Goal: Information Seeking & Learning: Learn about a topic

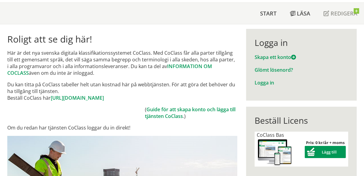
scroll to position [2, 0]
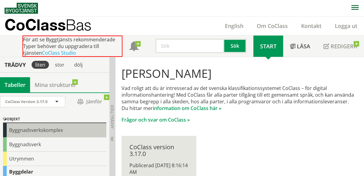
click at [37, 129] on div "Byggnadsverkskomplex" at bounding box center [54, 130] width 103 height 14
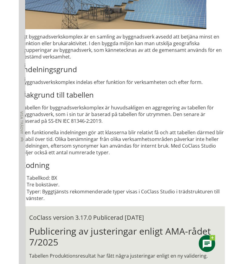
scroll to position [30, 0]
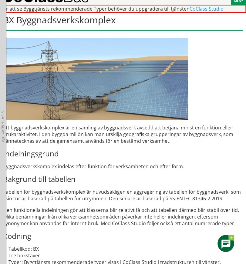
drag, startPoint x: 116, startPoint y: 150, endPoint x: 162, endPoint y: 167, distance: 48.9
click at [162, 167] on div "Ett byggnadsverkskomplex är en samling av byggnadsverk avsedd att betjäna minst…" at bounding box center [123, 195] width 240 height 142
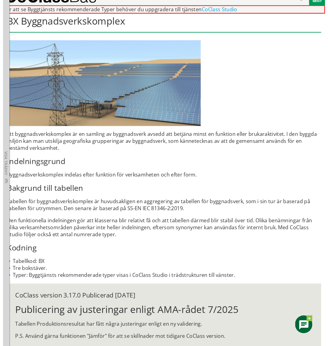
scroll to position [30, 0]
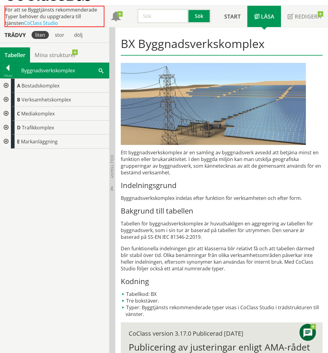
click at [6, 97] on div at bounding box center [5, 100] width 11 height 14
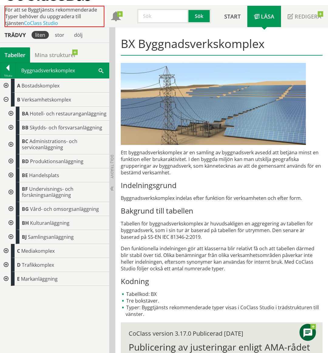
click at [6, 97] on div at bounding box center [5, 100] width 11 height 14
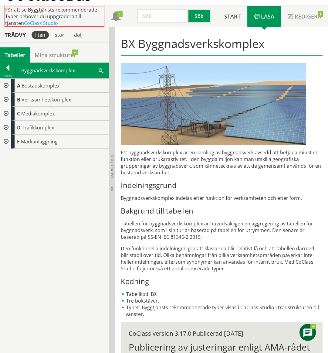
click at [5, 140] on div at bounding box center [5, 142] width 11 height 14
click at [6, 99] on div at bounding box center [5, 100] width 11 height 14
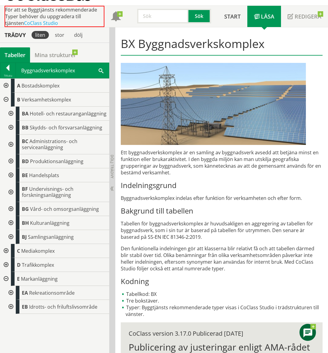
click at [7, 98] on div at bounding box center [5, 100] width 11 height 14
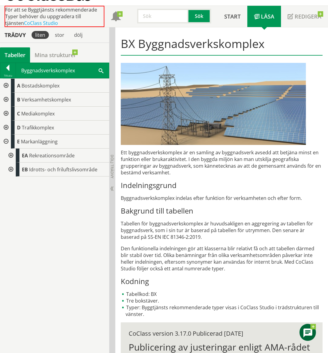
click at [7, 141] on div at bounding box center [5, 142] width 11 height 14
click at [10, 69] on div at bounding box center [7, 69] width 15 height 9
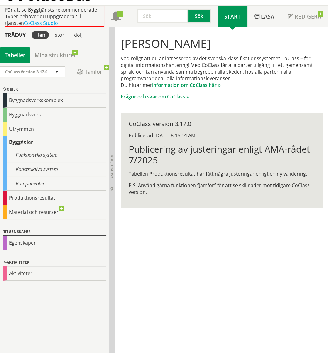
click at [157, 21] on input "text" at bounding box center [162, 16] width 51 height 15
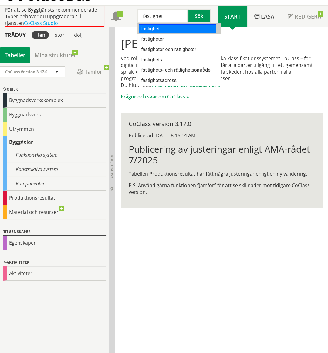
click at [150, 30] on div "fastighet" at bounding box center [177, 28] width 77 height 9
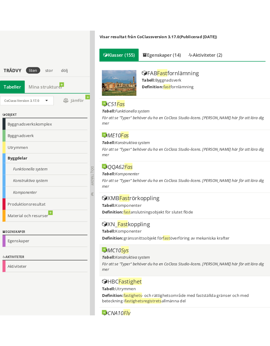
scroll to position [151, 0]
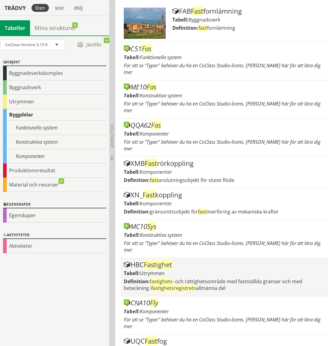
type input "fastighet"
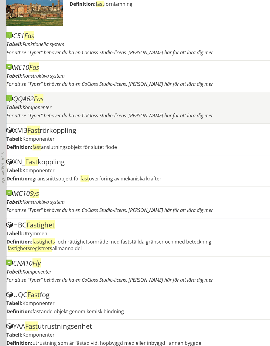
scroll to position [0, 0]
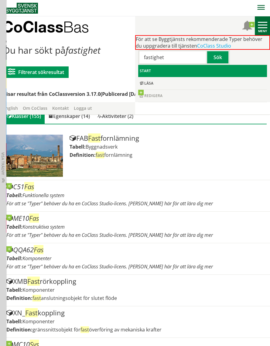
drag, startPoint x: 165, startPoint y: 57, endPoint x: 135, endPoint y: 56, distance: 30.1
click at [135, 56] on div "fastighet" at bounding box center [169, 57] width 69 height 15
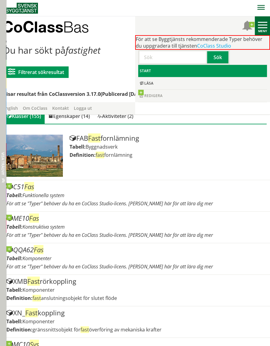
click at [1, 157] on span "Visa trädvy" at bounding box center [3, 163] width 4 height 23
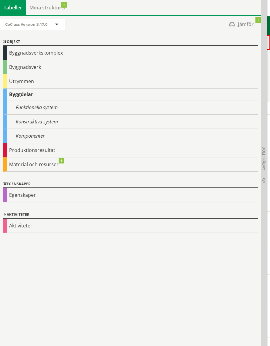
click at [30, 68] on div "Byggnadsverk" at bounding box center [130, 67] width 255 height 14
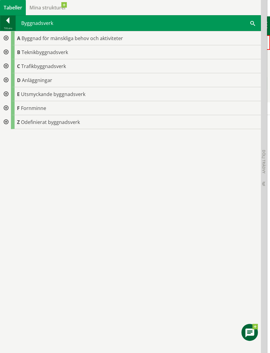
click at [10, 22] on div at bounding box center [7, 21] width 15 height 9
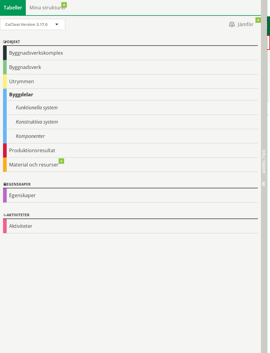
click at [262, 176] on span "Dölj trädvy Visa trädvy" at bounding box center [263, 183] width 5 height 5
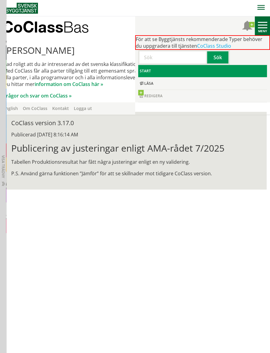
click at [174, 55] on input "text" at bounding box center [172, 57] width 69 height 15
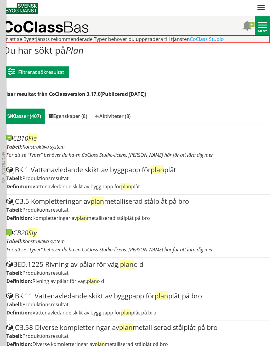
click at [123, 8] on nav at bounding box center [137, 8] width 265 height 16
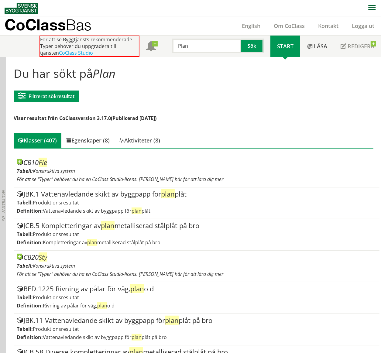
drag, startPoint x: 198, startPoint y: 47, endPoint x: 169, endPoint y: 47, distance: 29.2
click at [169, 47] on div "Plan Sök" at bounding box center [216, 45] width 108 height 18
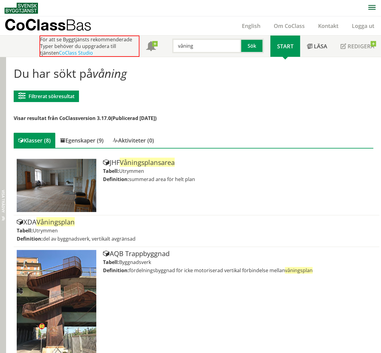
click at [4, 145] on div "Dölj trädvy Visa trädvy" at bounding box center [3, 309] width 6 height 505
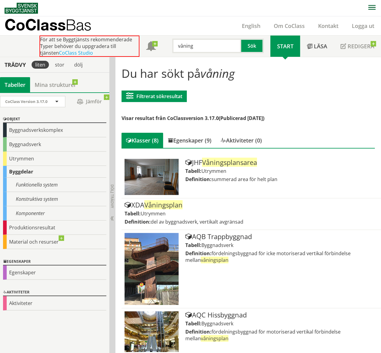
click at [29, 171] on div "Byggdelar" at bounding box center [54, 172] width 103 height 12
click at [26, 146] on div "Byggnadsverk" at bounding box center [54, 144] width 103 height 14
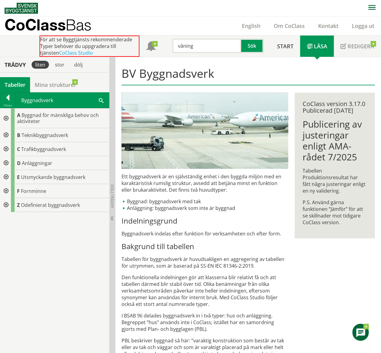
click at [6, 161] on div at bounding box center [5, 163] width 11 height 14
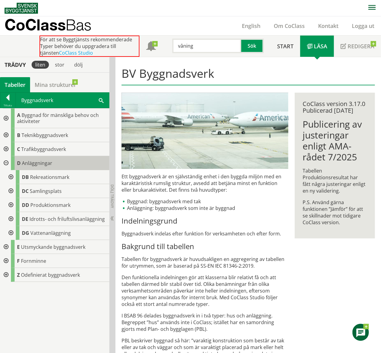
click at [43, 166] on div "D Anläggningar" at bounding box center [60, 163] width 98 height 14
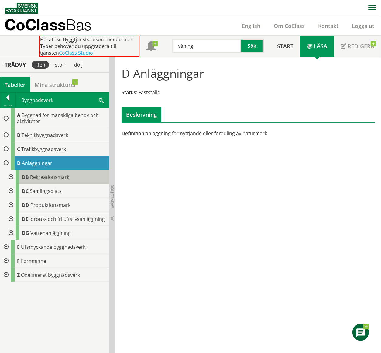
click at [56, 176] on span "Rekreationsmark" at bounding box center [49, 177] width 39 height 7
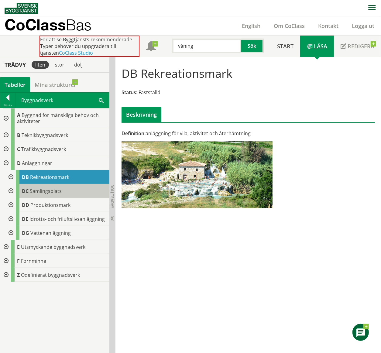
click at [53, 176] on div "DC Samlingsplats" at bounding box center [63, 191] width 94 height 14
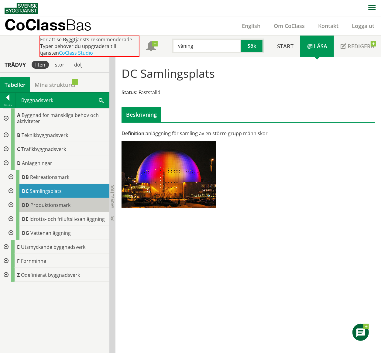
click at [57, 176] on span "Produktionsmark" at bounding box center [50, 205] width 40 height 7
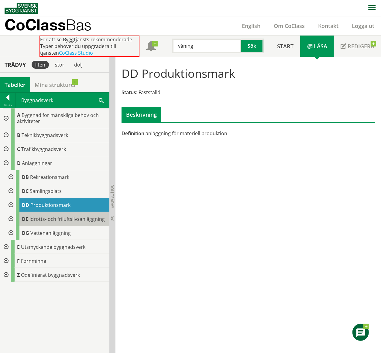
click at [53, 176] on span "Idrotts- och friluftslivsanläggning" at bounding box center [66, 219] width 75 height 7
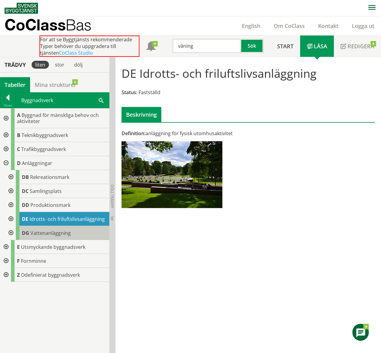
click at [53, 176] on body "AMA AMA Beskrivningsverktyg AMA Funktion BSAB Bygginfo Byggjura Byggkatalogen […" at bounding box center [190, 176] width 381 height 353
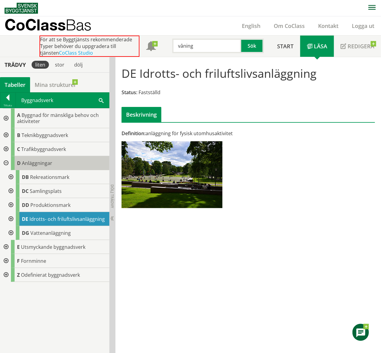
click at [36, 162] on span "Anläggningar" at bounding box center [37, 163] width 30 height 7
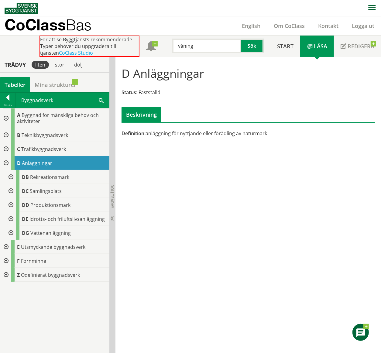
click at [12, 176] on div at bounding box center [10, 177] width 11 height 14
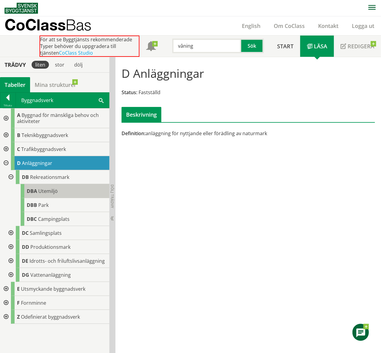
click at [55, 176] on span "Utemiljö" at bounding box center [47, 191] width 19 height 7
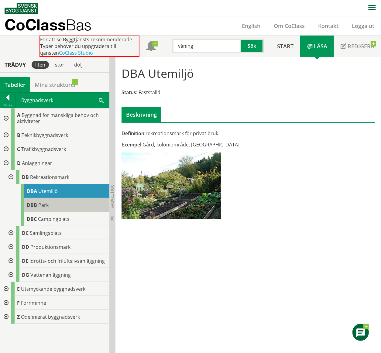
click at [47, 176] on span "Park" at bounding box center [43, 205] width 10 height 7
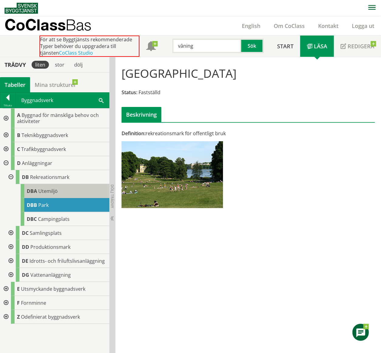
click at [49, 176] on span "Utemiljö" at bounding box center [47, 191] width 19 height 7
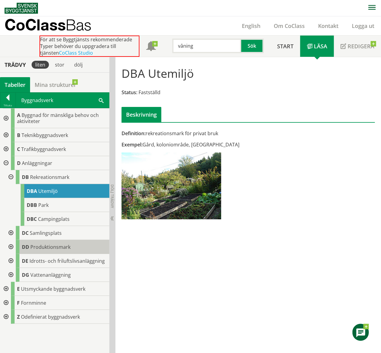
click at [43, 176] on span "Produktionsmark" at bounding box center [50, 247] width 40 height 7
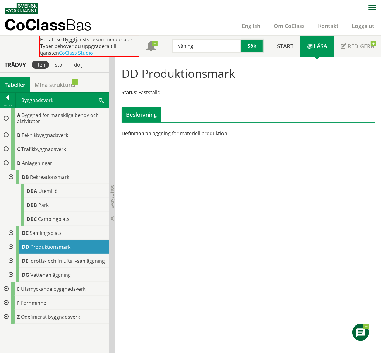
click at [12, 176] on div at bounding box center [10, 247] width 11 height 14
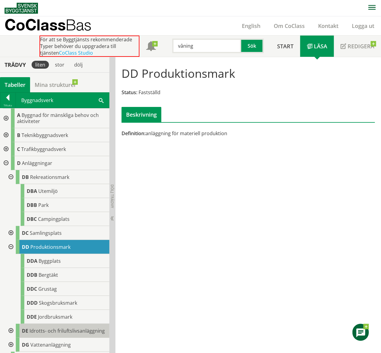
scroll to position [40, 0]
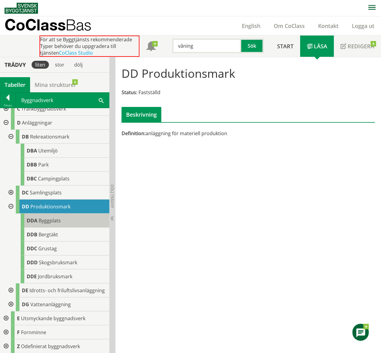
click at [55, 176] on span "Byggplats" at bounding box center [50, 220] width 22 height 7
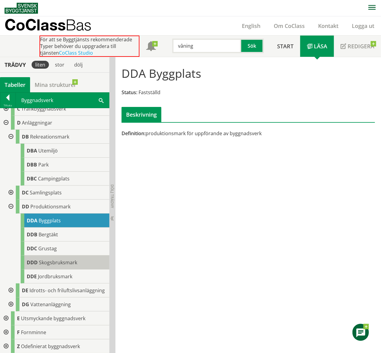
click at [56, 176] on span "Skogsbruksmark" at bounding box center [58, 262] width 38 height 7
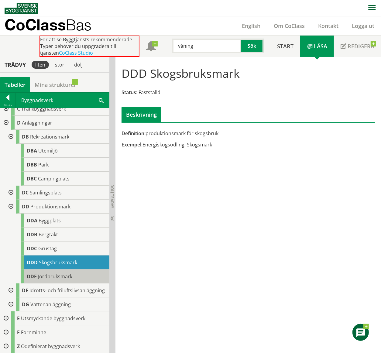
click at [51, 176] on span "Jordbruksmark" at bounding box center [55, 276] width 34 height 7
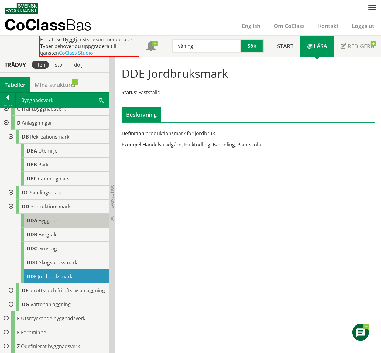
click at [53, 176] on span "Byggplats" at bounding box center [50, 220] width 22 height 7
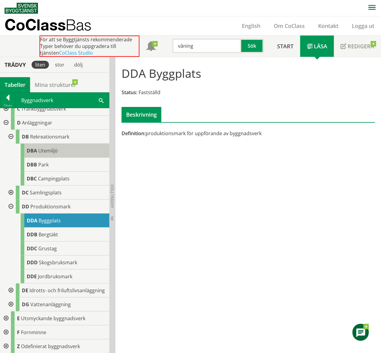
click at [51, 151] on span "Utemiljö" at bounding box center [47, 150] width 19 height 7
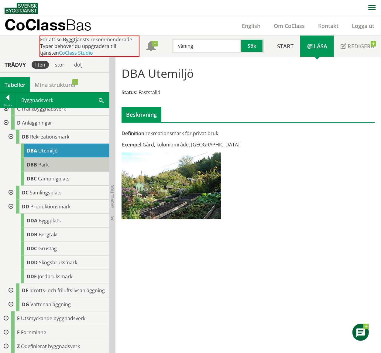
click at [43, 163] on span "Park" at bounding box center [43, 164] width 10 height 7
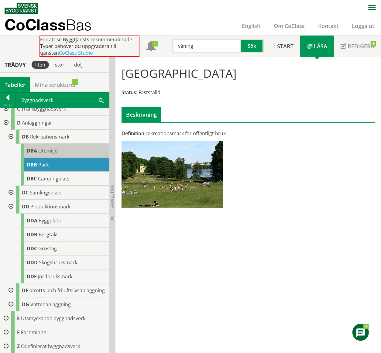
click at [46, 152] on span "Utemiljö" at bounding box center [47, 150] width 19 height 7
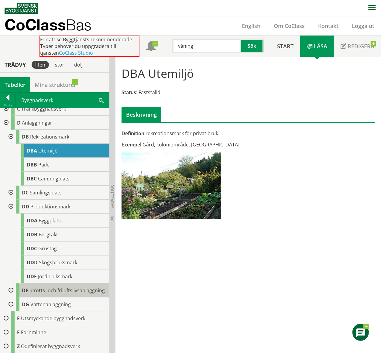
scroll to position [5, 0]
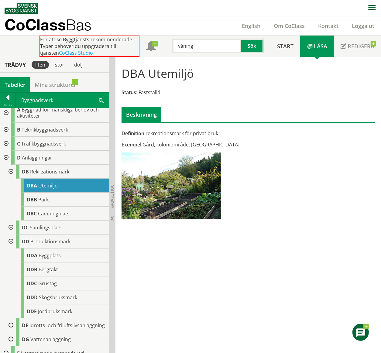
click at [7, 128] on div at bounding box center [5, 130] width 11 height 14
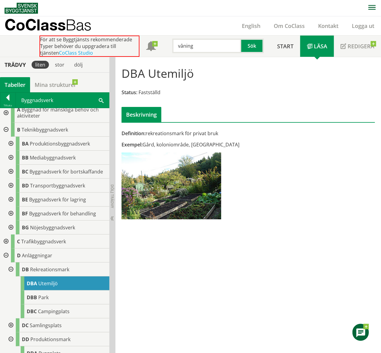
click at [5, 176] on div at bounding box center [5, 241] width 11 height 14
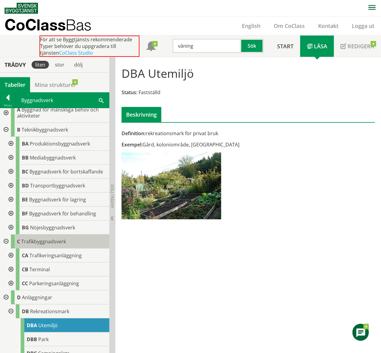
click at [49, 176] on span "Trafikbyggnadsverk" at bounding box center [43, 241] width 45 height 7
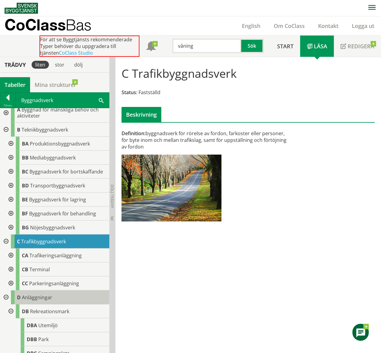
click at [41, 176] on span "Anläggningar" at bounding box center [37, 297] width 30 height 7
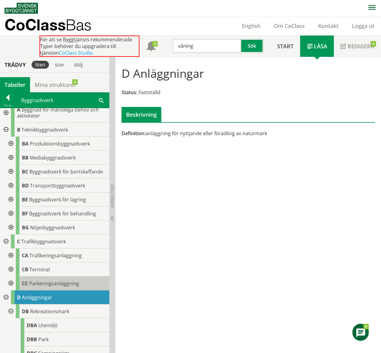
click at [45, 176] on span "Parkeringsanläggning" at bounding box center [54, 283] width 50 height 7
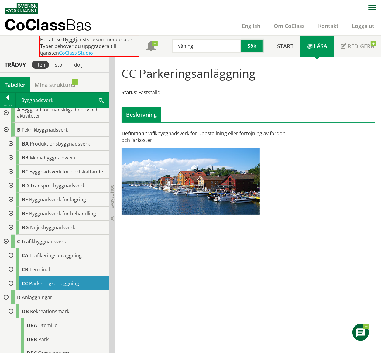
click at [11, 176] on div at bounding box center [10, 255] width 11 height 14
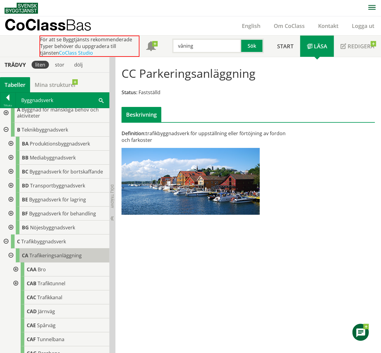
click at [65, 176] on span "Trafikeringsanläggning" at bounding box center [55, 255] width 52 height 7
click at [51, 176] on span "Trafikeringsanläggning" at bounding box center [55, 255] width 52 height 7
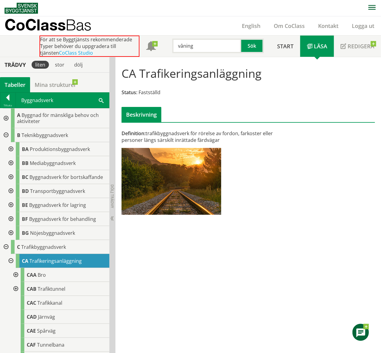
click at [6, 135] on div at bounding box center [5, 135] width 11 height 14
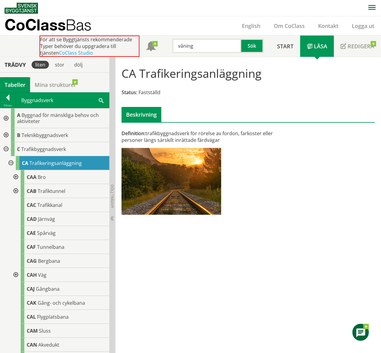
click at [5, 149] on div at bounding box center [5, 149] width 11 height 14
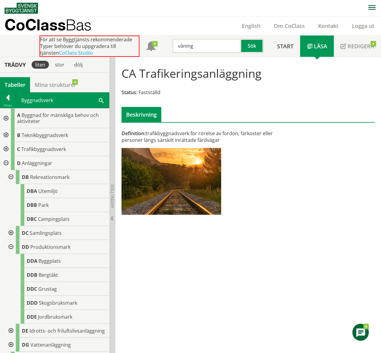
click at [7, 162] on div at bounding box center [5, 163] width 11 height 14
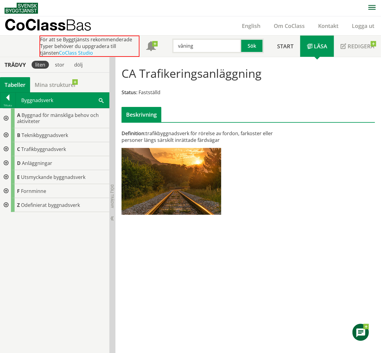
click at [5, 161] on div at bounding box center [5, 163] width 11 height 14
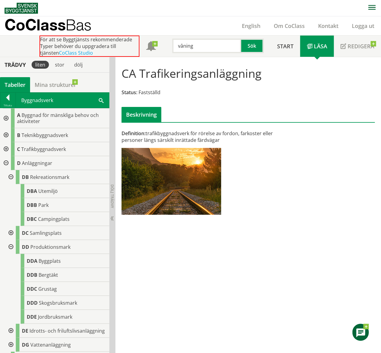
click at [9, 176] on div at bounding box center [10, 177] width 11 height 14
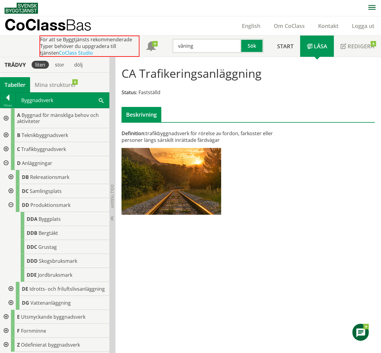
click at [10, 176] on div at bounding box center [10, 205] width 11 height 14
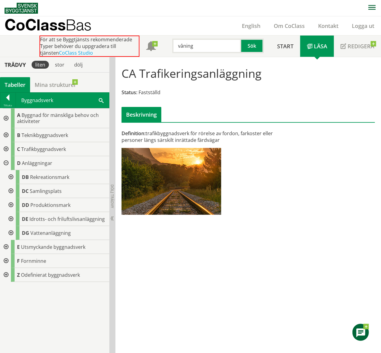
click at [11, 176] on div at bounding box center [10, 205] width 11 height 14
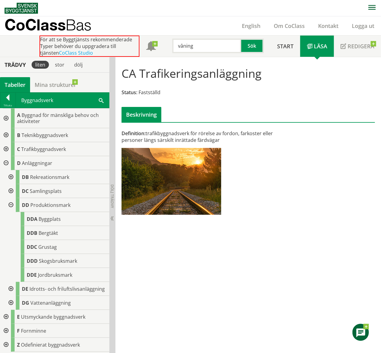
click at [11, 176] on div at bounding box center [10, 205] width 11 height 14
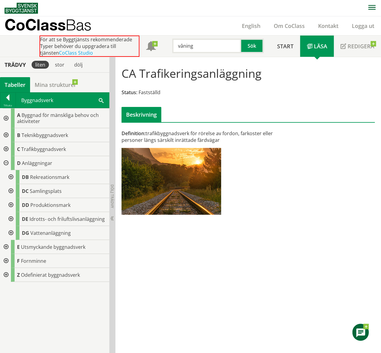
click at [6, 162] on div at bounding box center [5, 163] width 11 height 14
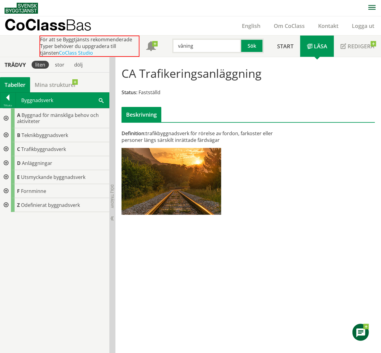
click at [6, 162] on div at bounding box center [5, 163] width 11 height 14
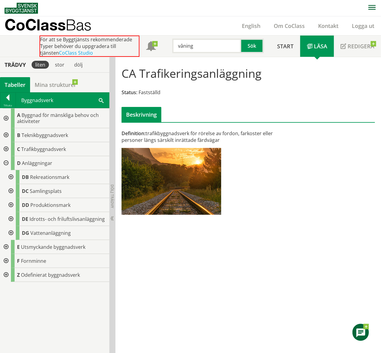
click at [6, 162] on div at bounding box center [5, 163] width 11 height 14
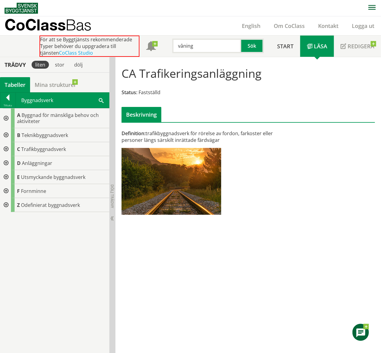
click at [6, 162] on div at bounding box center [5, 163] width 11 height 14
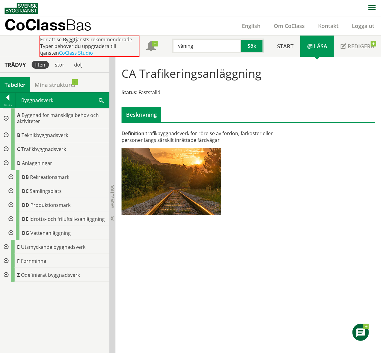
click at [6, 162] on div at bounding box center [5, 163] width 11 height 14
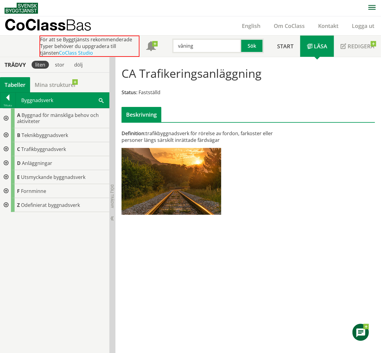
click at [5, 136] on div at bounding box center [5, 135] width 11 height 14
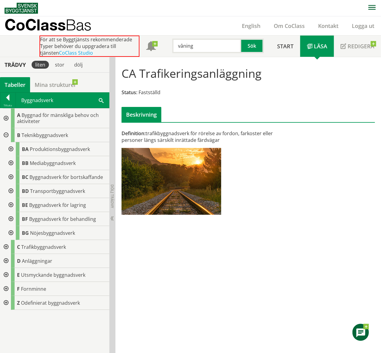
click at [12, 175] on div at bounding box center [10, 177] width 11 height 14
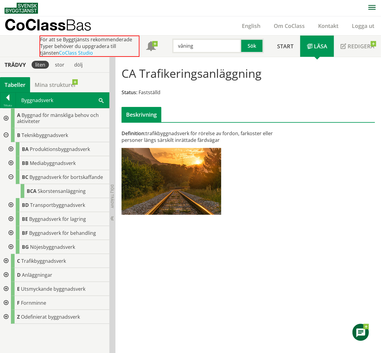
click at [12, 176] on div at bounding box center [10, 177] width 11 height 14
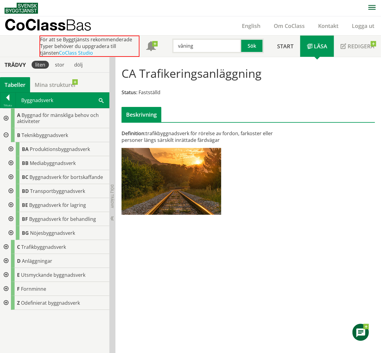
click at [11, 176] on div at bounding box center [10, 205] width 11 height 14
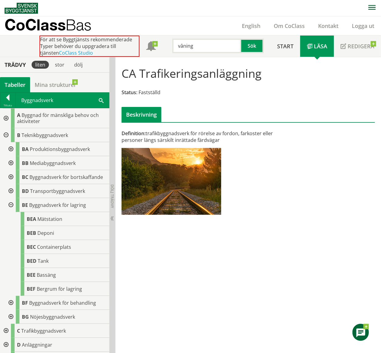
click at [11, 176] on div at bounding box center [10, 205] width 11 height 14
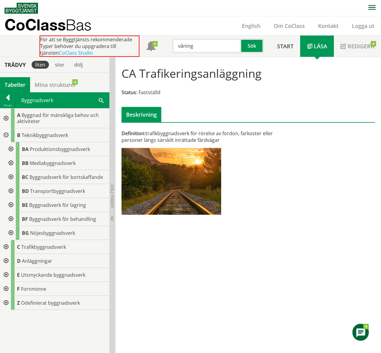
click at [6, 136] on div at bounding box center [5, 135] width 11 height 14
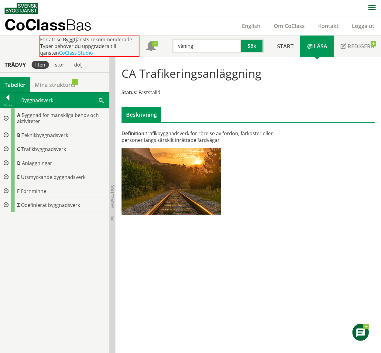
click at [5, 134] on div at bounding box center [5, 135] width 11 height 14
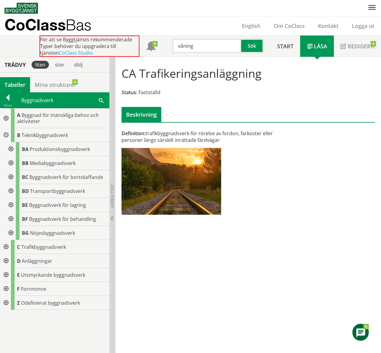
click at [12, 176] on div at bounding box center [10, 233] width 11 height 14
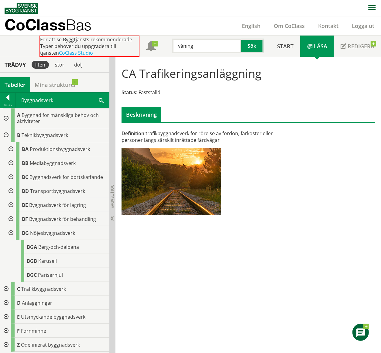
click at [12, 176] on div at bounding box center [10, 233] width 11 height 14
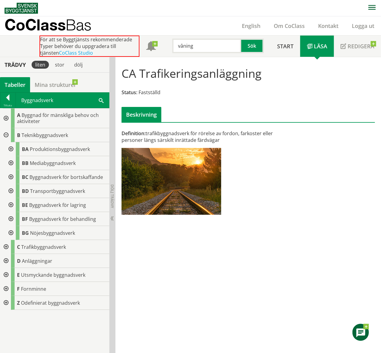
click at [10, 176] on div at bounding box center [10, 205] width 11 height 14
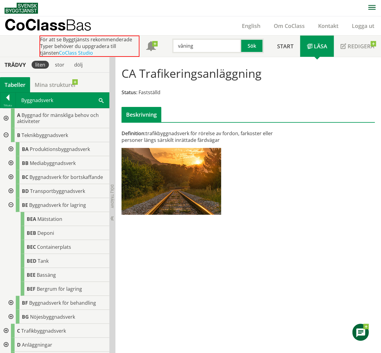
click at [10, 176] on div at bounding box center [10, 205] width 11 height 14
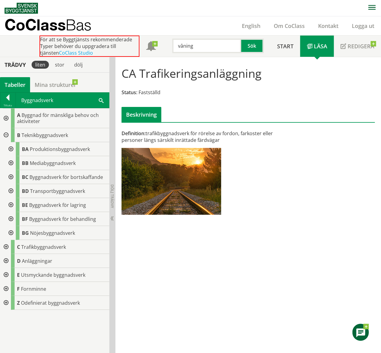
click at [12, 176] on div at bounding box center [10, 191] width 11 height 14
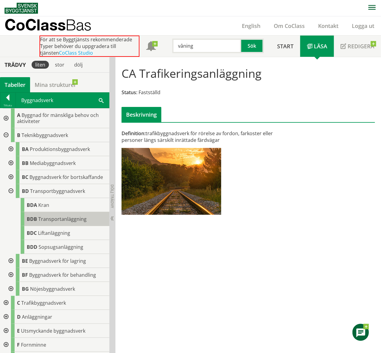
click at [45, 176] on span "Transportanläggning" at bounding box center [62, 219] width 48 height 7
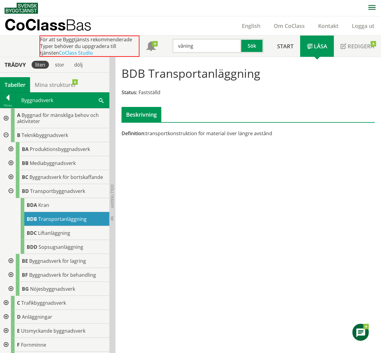
click at [11, 176] on div at bounding box center [10, 191] width 11 height 14
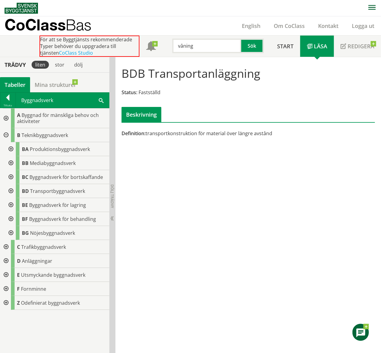
click at [11, 162] on div at bounding box center [10, 163] width 11 height 14
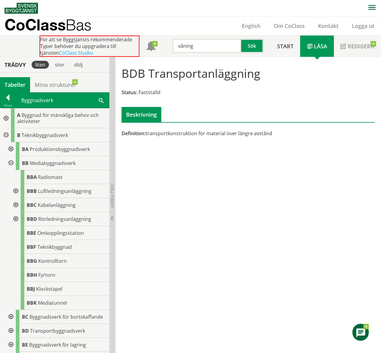
click at [11, 164] on div at bounding box center [10, 163] width 11 height 14
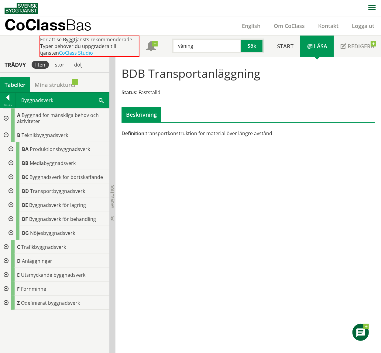
click at [11, 176] on div at bounding box center [10, 177] width 11 height 14
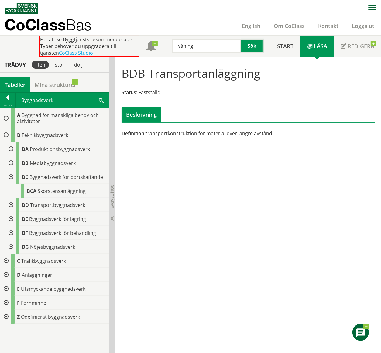
click at [11, 176] on div at bounding box center [10, 177] width 11 height 14
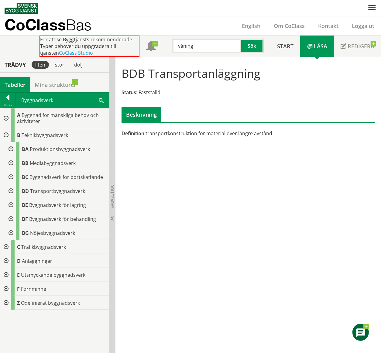
click at [5, 135] on div at bounding box center [5, 135] width 11 height 14
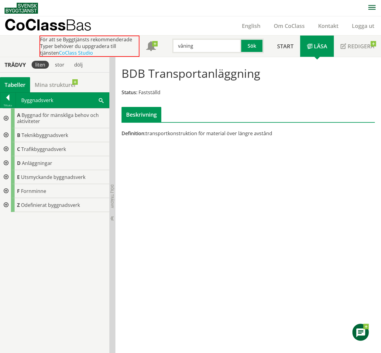
click at [6, 148] on div at bounding box center [5, 149] width 11 height 14
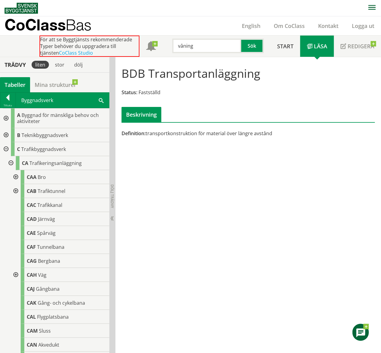
click at [6, 147] on div at bounding box center [5, 149] width 11 height 14
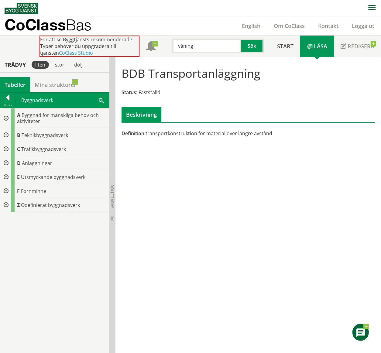
click at [7, 163] on div at bounding box center [5, 163] width 11 height 14
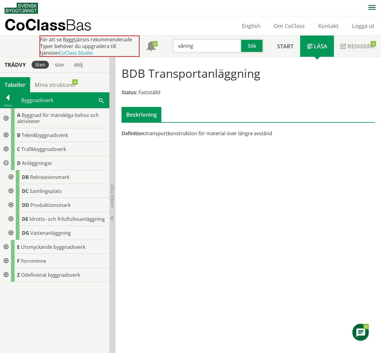
click at [6, 160] on div at bounding box center [5, 163] width 11 height 14
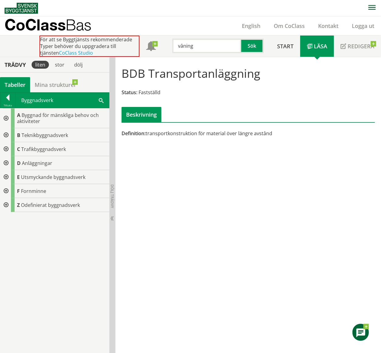
click at [6, 176] on div at bounding box center [5, 177] width 11 height 14
click at [11, 176] on div at bounding box center [10, 191] width 11 height 14
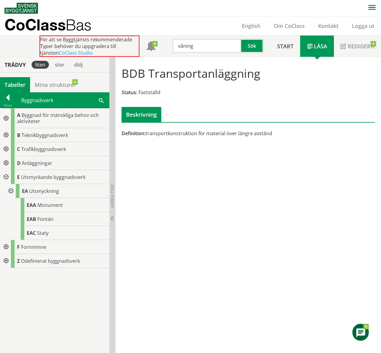
click at [6, 176] on div at bounding box center [5, 177] width 11 height 14
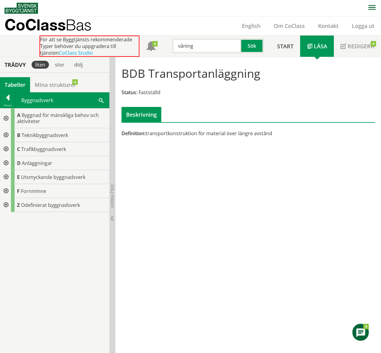
click at [8, 176] on div at bounding box center [5, 191] width 11 height 14
click at [6, 176] on div at bounding box center [5, 191] width 11 height 14
click at [40, 100] on div "Byggnadsverk Sök" at bounding box center [62, 100] width 93 height 15
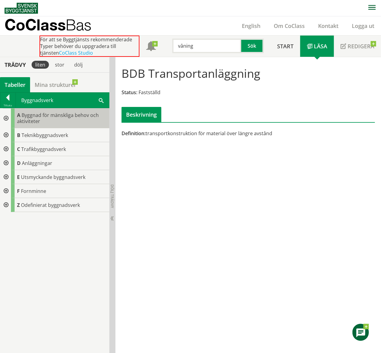
click at [41, 118] on div "A Byggnad för mänskliga behov och aktiviteter" at bounding box center [60, 118] width 98 height 20
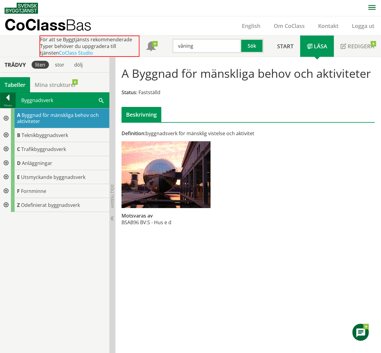
click at [10, 101] on div at bounding box center [7, 98] width 15 height 9
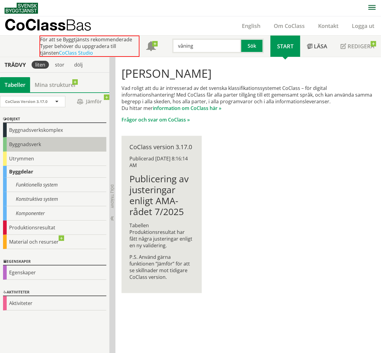
click at [32, 143] on div "Byggnadsverk" at bounding box center [54, 144] width 103 height 14
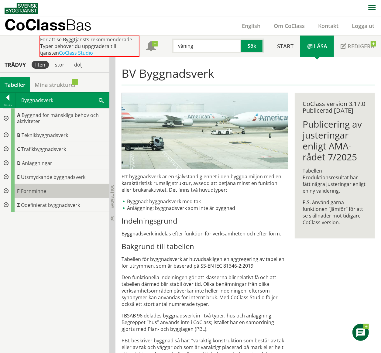
click at [36, 176] on span "Fornminne" at bounding box center [33, 191] width 25 height 7
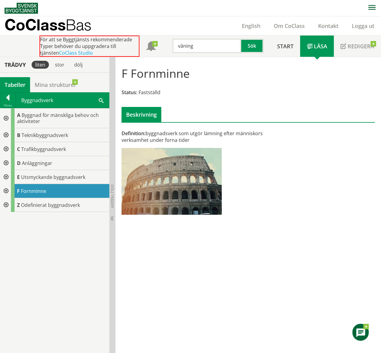
click at [6, 161] on div at bounding box center [5, 163] width 11 height 14
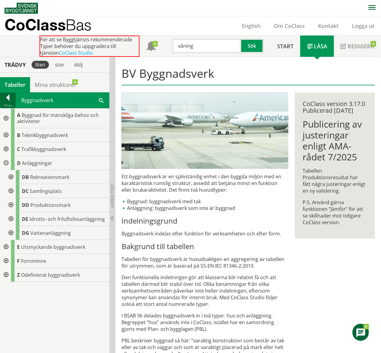
click at [5, 97] on div at bounding box center [7, 98] width 15 height 9
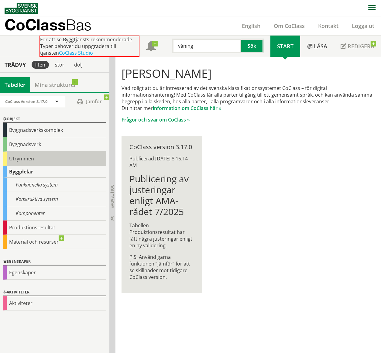
click at [22, 159] on div "Utrymmen" at bounding box center [54, 159] width 103 height 14
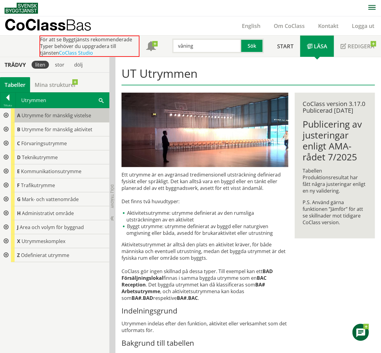
click at [43, 117] on span "Utrymme för mänsklig vistelse" at bounding box center [57, 115] width 70 height 7
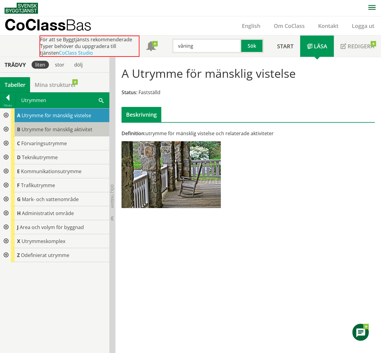
click at [39, 128] on span "Utrymme för mänsklig aktivitet" at bounding box center [57, 129] width 71 height 7
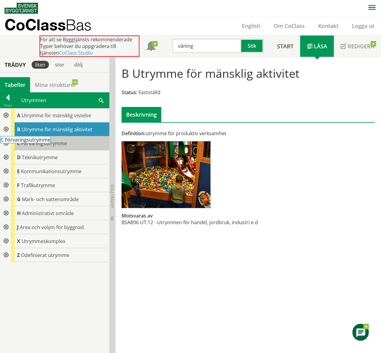
click at [39, 142] on body "AMA AMA Beskrivningsverktyg AMA Funktion BSAB Bygginfo Byggjura Byggkatalogen […" at bounding box center [190, 176] width 381 height 353
click at [44, 145] on span "Förvaringsutrymme" at bounding box center [44, 143] width 46 height 7
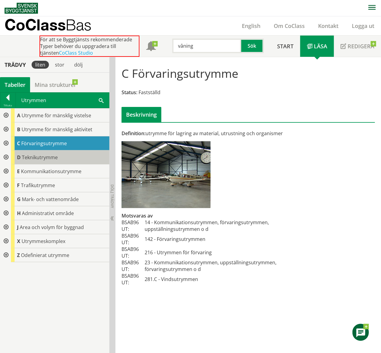
click at [42, 158] on span "Teknikutrymme" at bounding box center [40, 157] width 36 height 7
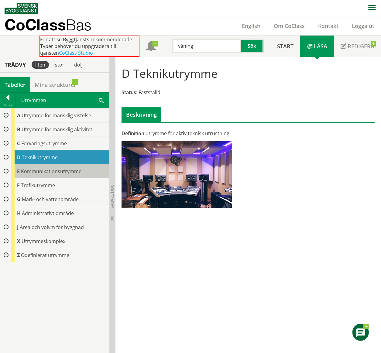
click at [47, 170] on span "Kommunikationsutrymme" at bounding box center [51, 171] width 60 height 7
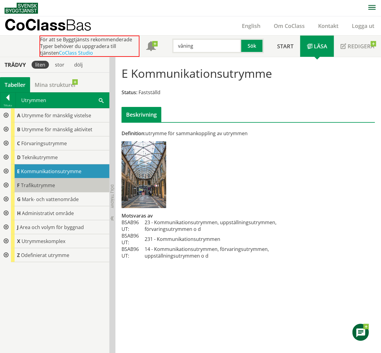
click at [45, 176] on span "Trafikutrymme" at bounding box center [38, 185] width 34 height 7
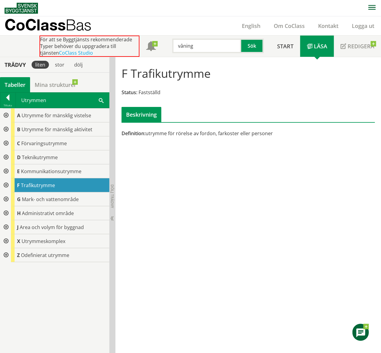
click at [6, 157] on div at bounding box center [5, 157] width 11 height 14
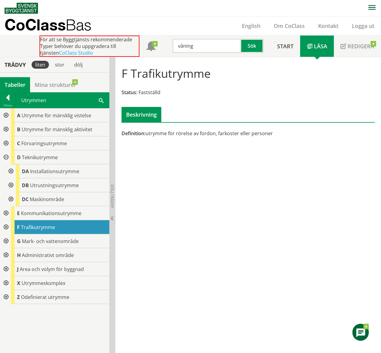
click at [10, 176] on div at bounding box center [10, 199] width 11 height 14
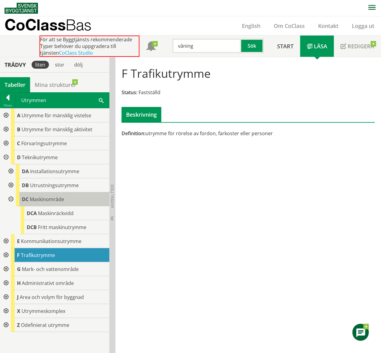
click at [51, 176] on span "Maskinområde" at bounding box center [47, 199] width 34 height 7
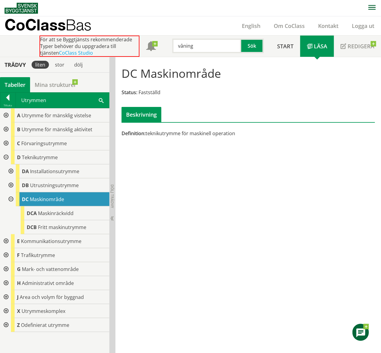
click at [10, 176] on div at bounding box center [10, 199] width 11 height 14
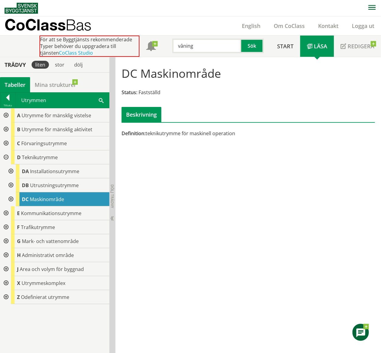
click at [7, 157] on div at bounding box center [5, 157] width 11 height 14
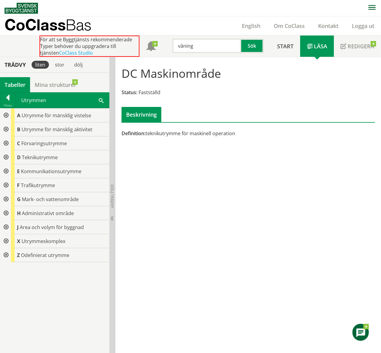
click at [7, 176] on div at bounding box center [5, 213] width 11 height 14
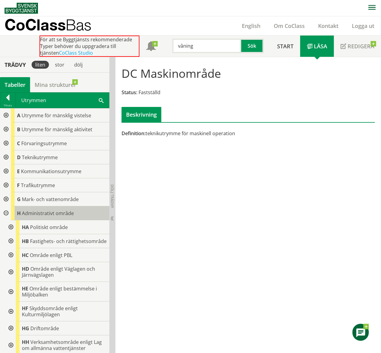
click at [34, 176] on span "Administrativt område" at bounding box center [48, 213] width 52 height 7
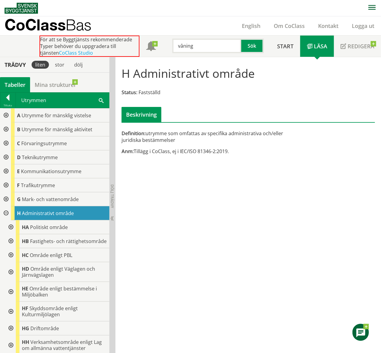
click at [7, 176] on div at bounding box center [5, 213] width 11 height 14
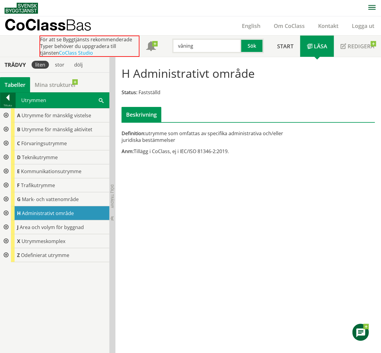
click at [11, 97] on div at bounding box center [7, 98] width 15 height 9
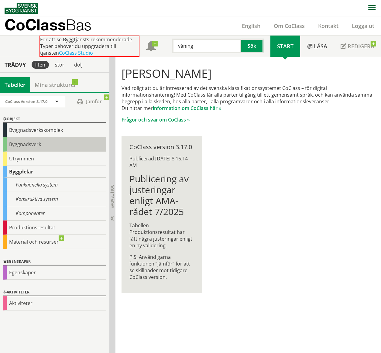
click at [22, 145] on div "Byggnadsverk" at bounding box center [54, 144] width 103 height 14
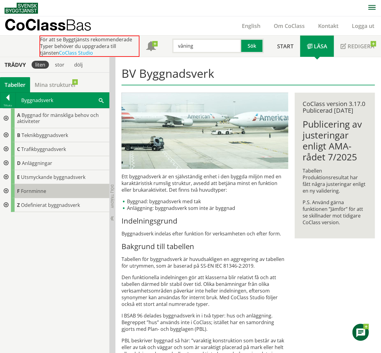
click at [28, 176] on span "Fornminne" at bounding box center [33, 191] width 25 height 7
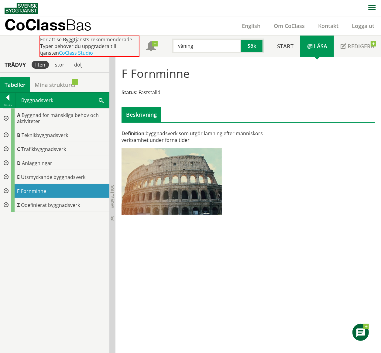
click at [5, 176] on div at bounding box center [5, 191] width 11 height 14
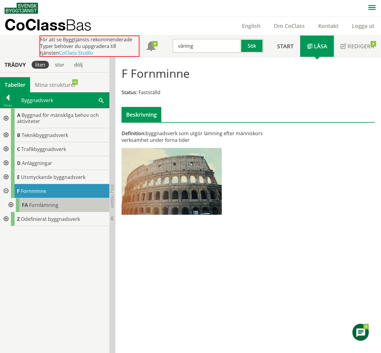
click at [33, 176] on span "Fornlämning" at bounding box center [43, 205] width 29 height 7
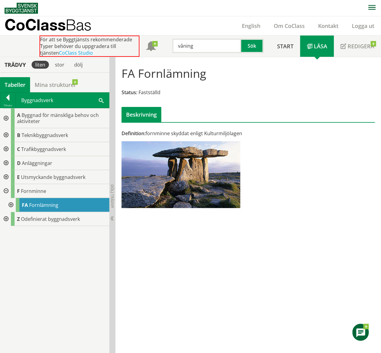
click at [7, 161] on div at bounding box center [5, 163] width 11 height 14
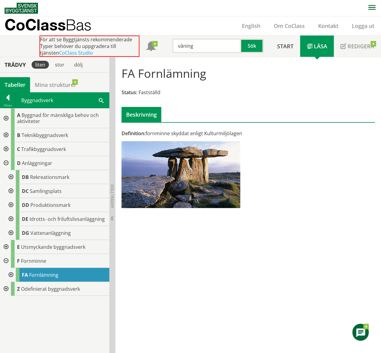
click at [11, 176] on div at bounding box center [10, 177] width 11 height 14
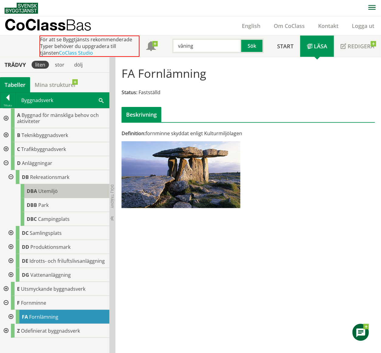
click at [50, 176] on span "Utemiljö" at bounding box center [47, 191] width 19 height 7
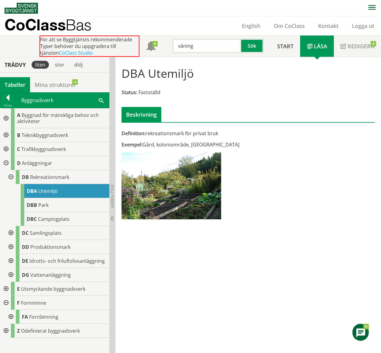
click at [10, 176] on div at bounding box center [10, 177] width 11 height 14
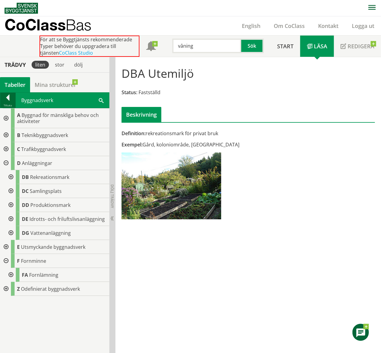
click at [10, 101] on div at bounding box center [7, 98] width 15 height 9
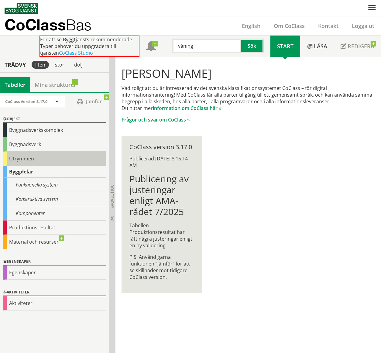
click at [30, 159] on div "Utrymmen" at bounding box center [54, 159] width 103 height 14
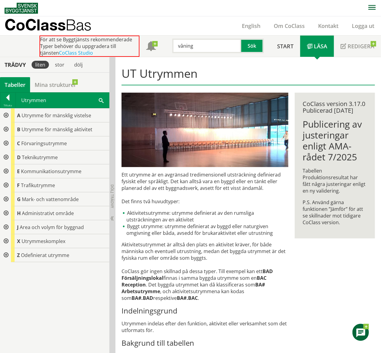
click at [3, 176] on div at bounding box center [5, 213] width 11 height 14
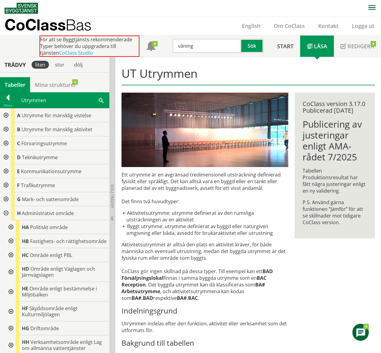
click at [5, 176] on div at bounding box center [5, 213] width 11 height 14
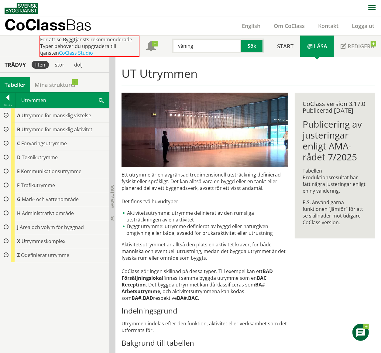
click at [5, 176] on div at bounding box center [5, 213] width 11 height 14
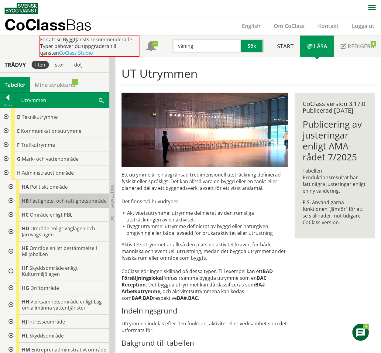
scroll to position [81, 0]
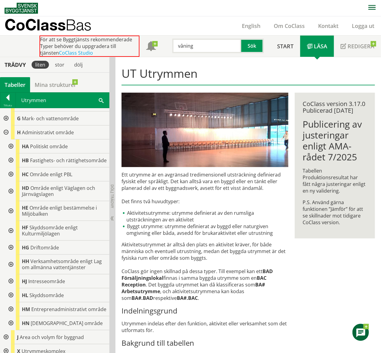
click at [7, 131] on div at bounding box center [5, 132] width 11 height 14
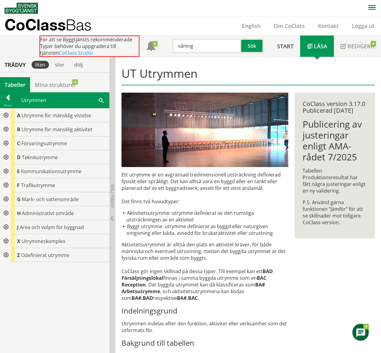
click at [6, 176] on div at bounding box center [5, 241] width 11 height 14
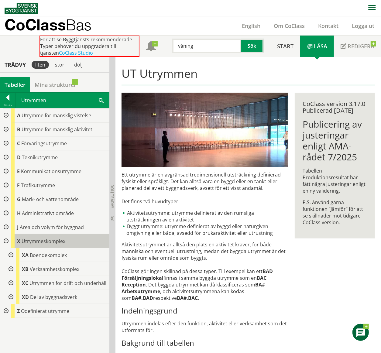
click at [46, 176] on span "Utrymmeskomplex" at bounding box center [44, 241] width 44 height 7
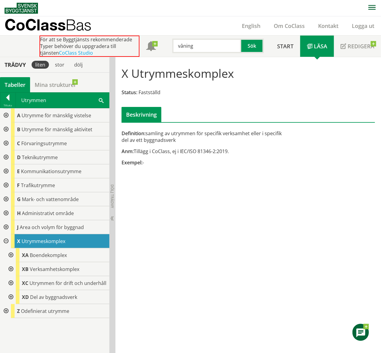
click at [12, 176] on div at bounding box center [10, 297] width 11 height 14
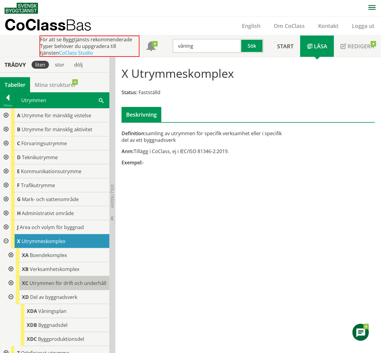
scroll to position [12, 0]
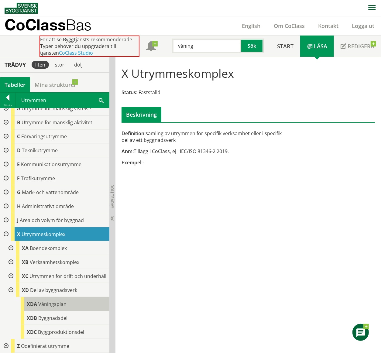
click at [63, 176] on span "Våningsplan" at bounding box center [52, 304] width 28 height 7
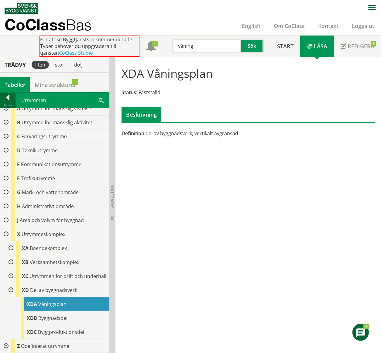
click at [6, 98] on div at bounding box center [7, 98] width 15 height 9
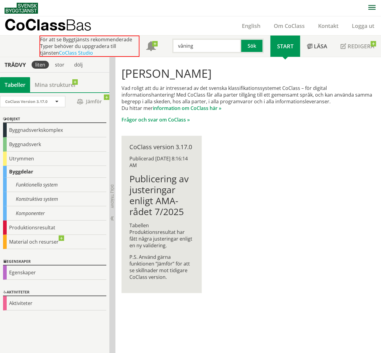
drag, startPoint x: 202, startPoint y: 49, endPoint x: 167, endPoint y: 48, distance: 35.0
click at [167, 48] on div "våning Sök" at bounding box center [216, 45] width 108 height 18
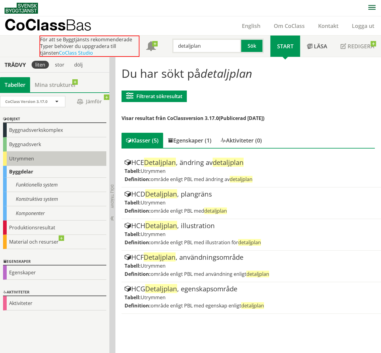
click at [29, 157] on div "Utrymmen" at bounding box center [54, 159] width 103 height 14
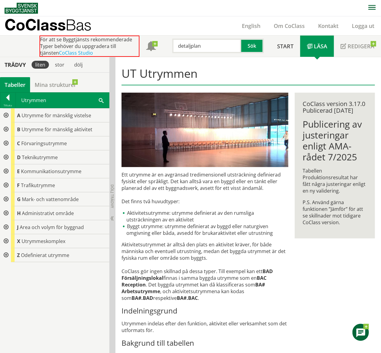
click at [5, 176] on div at bounding box center [5, 213] width 11 height 14
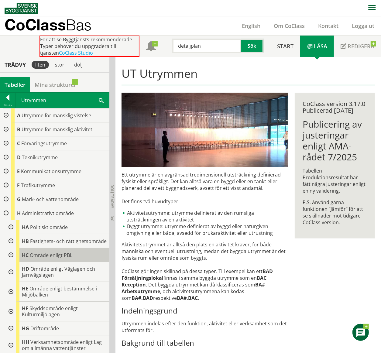
click at [40, 176] on span "Område enligt PBL" at bounding box center [51, 255] width 43 height 7
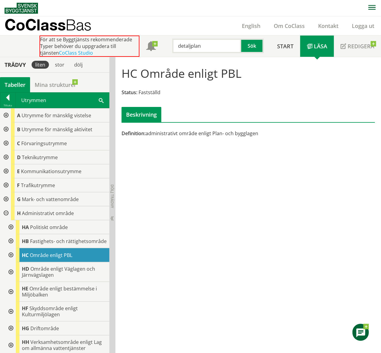
click at [209, 2] on nav at bounding box center [193, 8] width 376 height 16
drag, startPoint x: 211, startPoint y: 46, endPoint x: 190, endPoint y: 45, distance: 21.3
click at [190, 45] on input "detaljplan" at bounding box center [206, 46] width 69 height 15
click at [9, 176] on div at bounding box center [10, 312] width 11 height 20
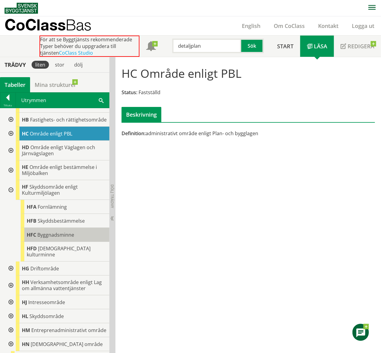
scroll to position [162, 0]
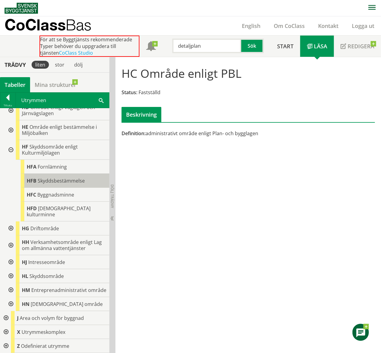
click at [48, 176] on body "AMA AMA Beskrivningsverktyg AMA Funktion BSAB Bygginfo Byggjura Byggkatalogen […" at bounding box center [190, 176] width 381 height 353
click at [11, 154] on div at bounding box center [10, 150] width 11 height 20
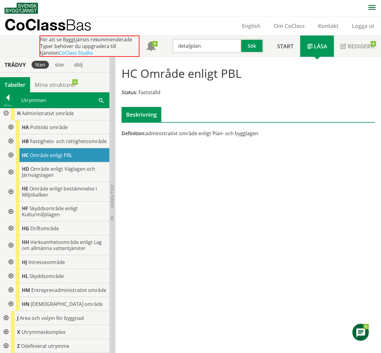
scroll to position [111, 0]
click at [10, 176] on div at bounding box center [10, 276] width 11 height 14
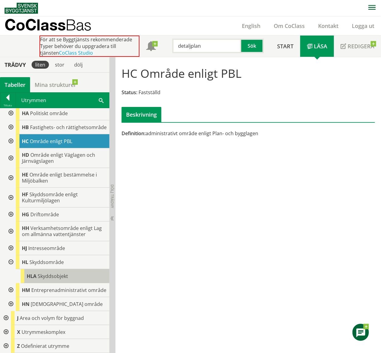
click at [38, 176] on span "Skyddsobjekt" at bounding box center [53, 276] width 30 height 7
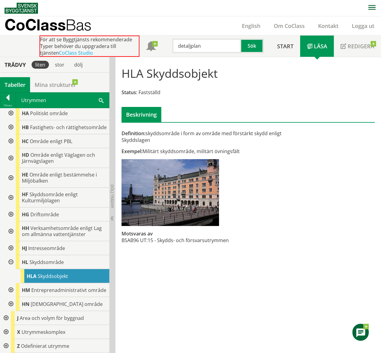
click at [11, 176] on div at bounding box center [10, 248] width 11 height 14
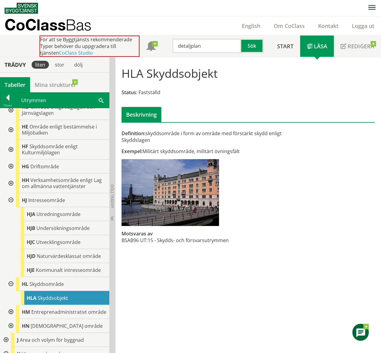
click at [12, 155] on div at bounding box center [10, 150] width 11 height 20
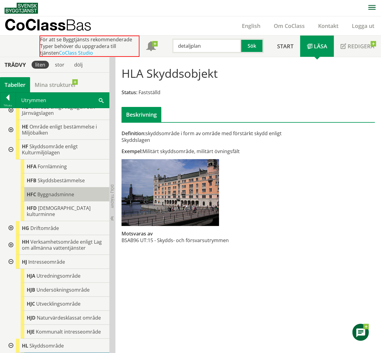
click at [63, 176] on span "Byggnadsminne" at bounding box center [55, 194] width 37 height 7
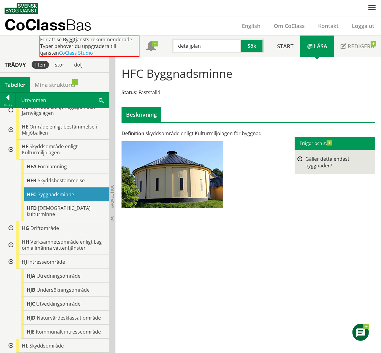
click at [10, 154] on div at bounding box center [10, 150] width 11 height 20
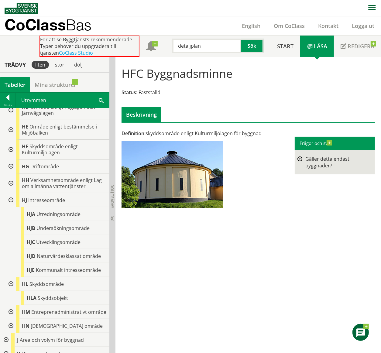
click at [10, 176] on div at bounding box center [10, 200] width 11 height 14
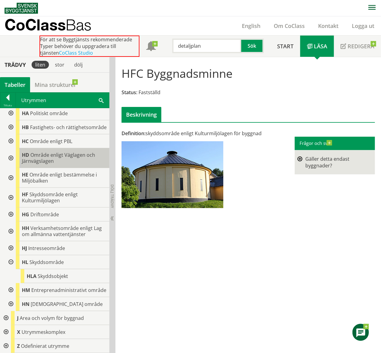
scroll to position [44, 0]
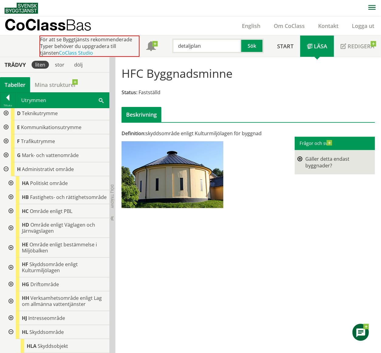
click at [10, 176] on div at bounding box center [10, 284] width 11 height 14
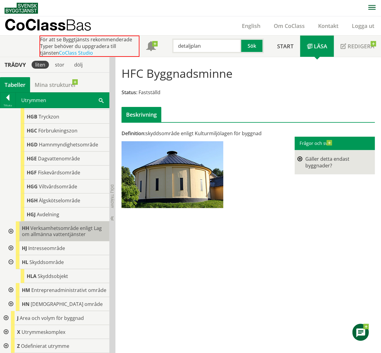
scroll to position [206, 0]
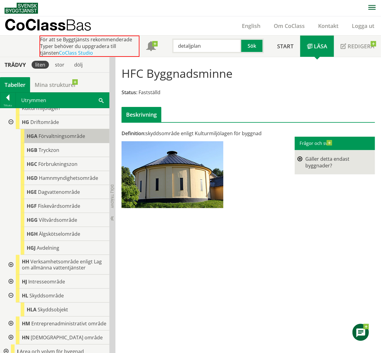
click at [49, 139] on span "Förvaltningsområde" at bounding box center [62, 136] width 46 height 7
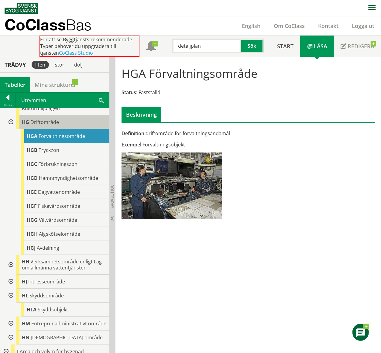
click at [48, 125] on span "Driftområde" at bounding box center [44, 122] width 29 height 7
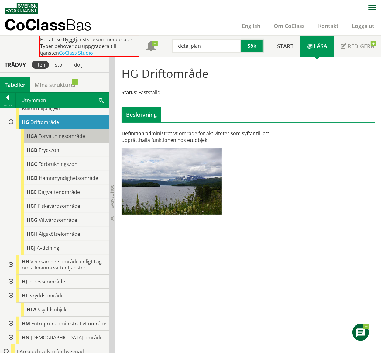
click at [49, 139] on span "Förvaltningsområde" at bounding box center [62, 136] width 46 height 7
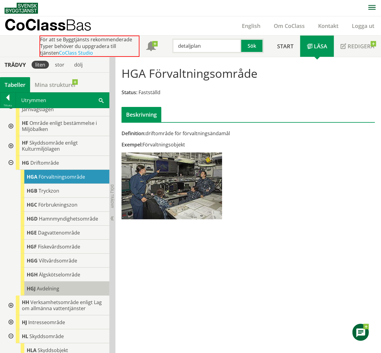
scroll to position [85, 0]
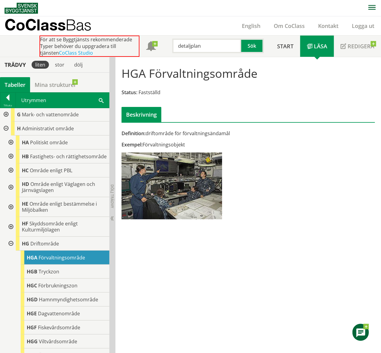
click at [11, 174] on div at bounding box center [10, 170] width 11 height 14
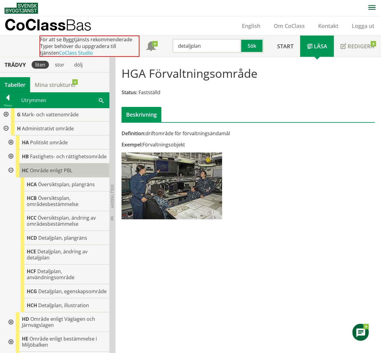
click at [52, 174] on span "Område enligt PBL" at bounding box center [51, 170] width 43 height 7
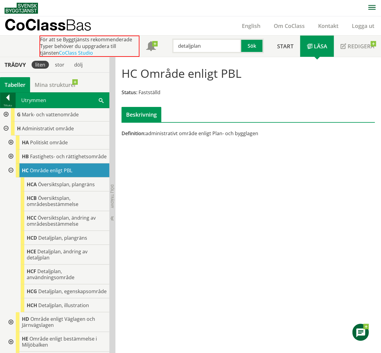
click at [5, 101] on div at bounding box center [7, 98] width 15 height 9
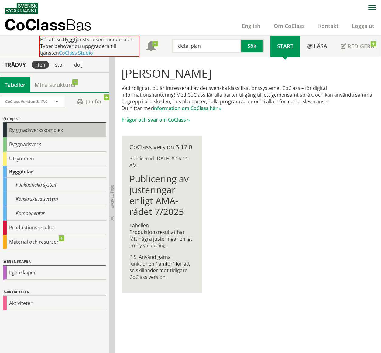
click at [24, 131] on div "Byggnadsverkskomplex" at bounding box center [54, 130] width 103 height 14
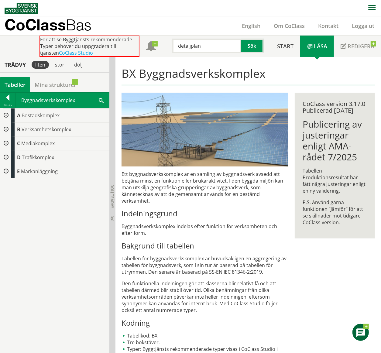
click at [7, 116] on div at bounding box center [5, 115] width 11 height 14
click at [5, 140] on div at bounding box center [5, 143] width 11 height 14
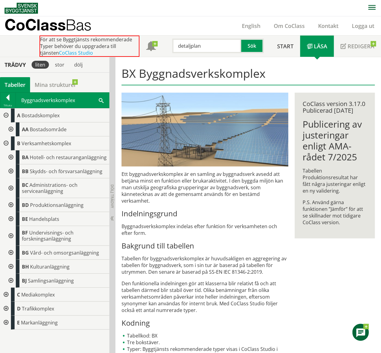
click at [10, 176] on div at bounding box center [10, 236] width 11 height 20
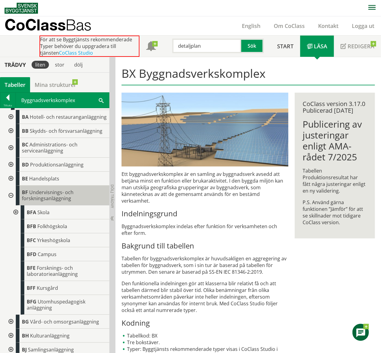
scroll to position [81, 0]
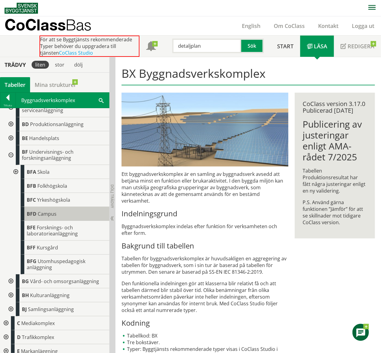
click at [49, 176] on span "Campus" at bounding box center [47, 213] width 19 height 7
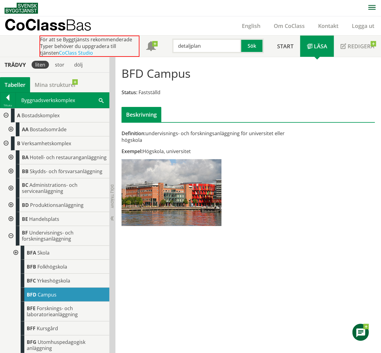
click at [51, 99] on div "Byggnadsverkskomplex Sök" at bounding box center [62, 100] width 93 height 15
click at [36, 176] on div "BFA Skola" at bounding box center [65, 253] width 89 height 14
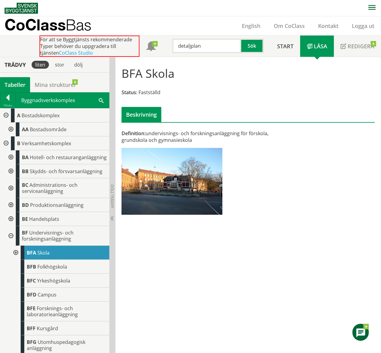
click at [10, 176] on div at bounding box center [10, 236] width 11 height 20
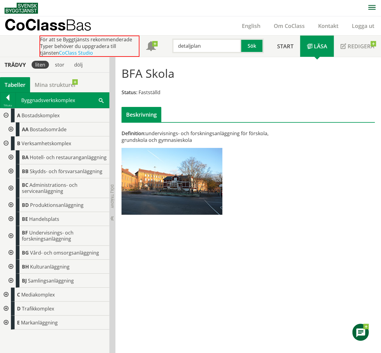
click at [13, 169] on div at bounding box center [10, 171] width 11 height 14
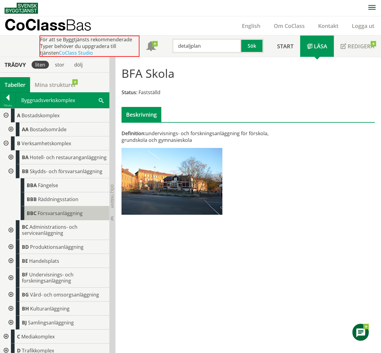
click at [65, 176] on span "Försvarsanläggning" at bounding box center [60, 213] width 45 height 7
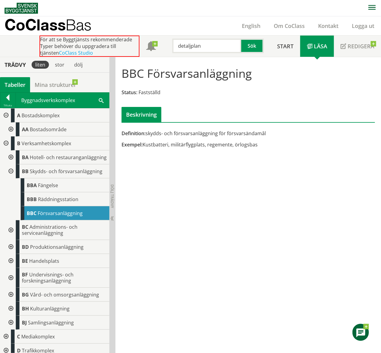
click at [11, 176] on div at bounding box center [10, 171] width 11 height 14
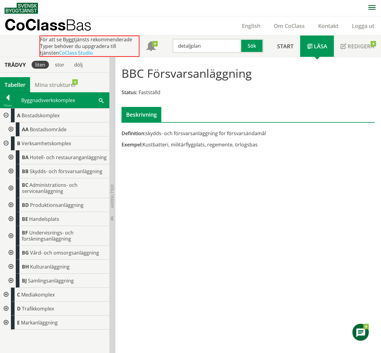
click at [10, 176] on div at bounding box center [10, 188] width 11 height 20
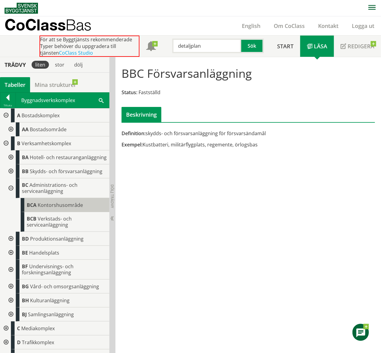
click at [76, 176] on span "Kontorshusområde" at bounding box center [60, 205] width 45 height 7
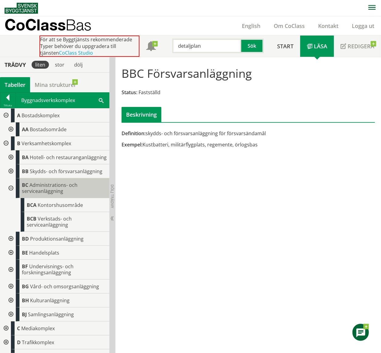
click at [69, 176] on div "BC Administrations- och serviceanläggning" at bounding box center [63, 188] width 94 height 20
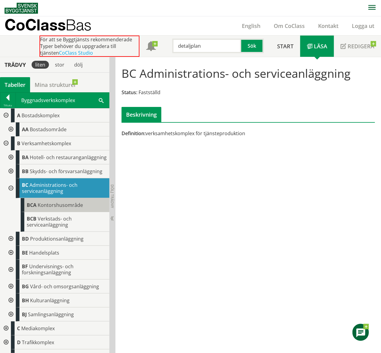
click at [70, 176] on span "Kontorshusområde" at bounding box center [60, 205] width 45 height 7
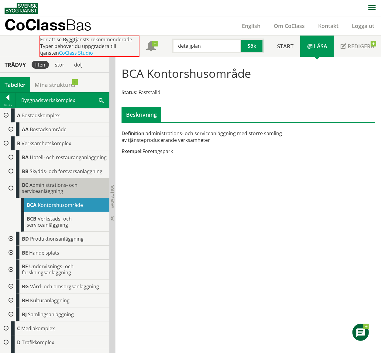
click at [66, 176] on div "BC Administrations- och serviceanläggning" at bounding box center [63, 188] width 94 height 20
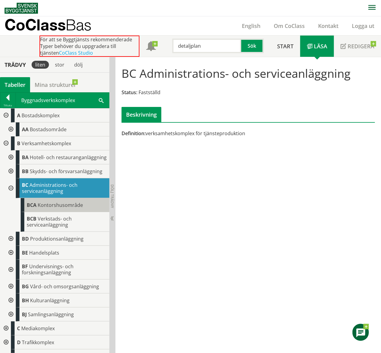
click at [61, 176] on span "Kontorshusområde" at bounding box center [60, 205] width 45 height 7
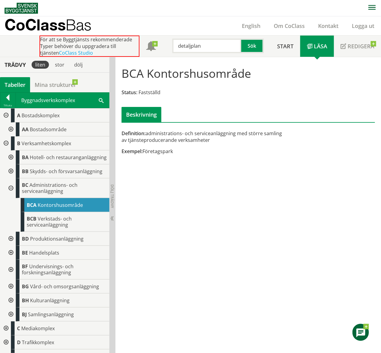
click at [12, 176] on div at bounding box center [10, 188] width 11 height 20
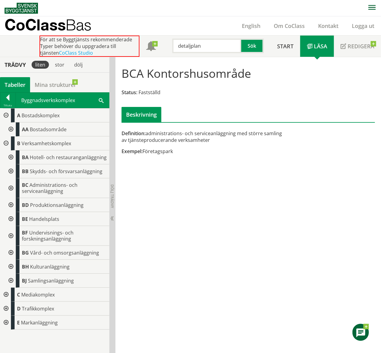
click at [11, 128] on div at bounding box center [10, 129] width 11 height 14
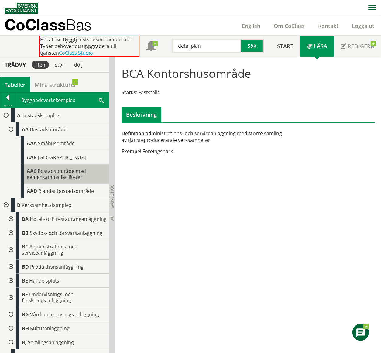
click at [40, 174] on span "Bostadsområde med gemensamma faciliteter" at bounding box center [56, 174] width 59 height 13
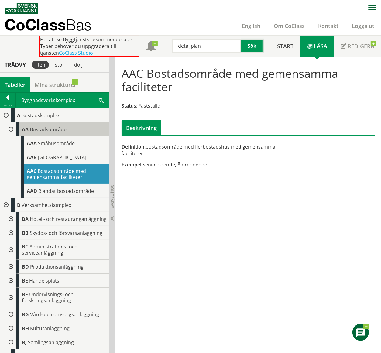
click at [58, 130] on span "Bostadsområde" at bounding box center [48, 129] width 37 height 7
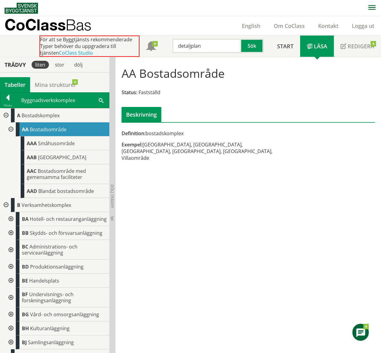
click at [7, 115] on div at bounding box center [5, 115] width 11 height 14
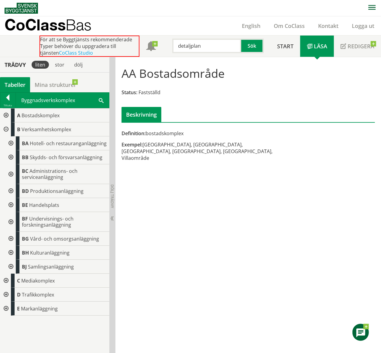
click at [9, 176] on div at bounding box center [10, 191] width 11 height 14
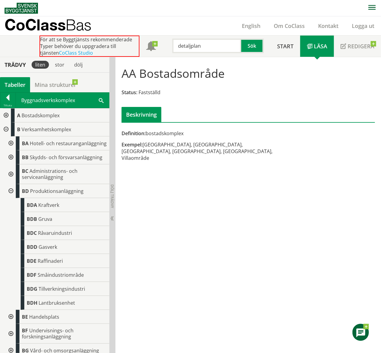
click at [10, 176] on div at bounding box center [10, 191] width 11 height 14
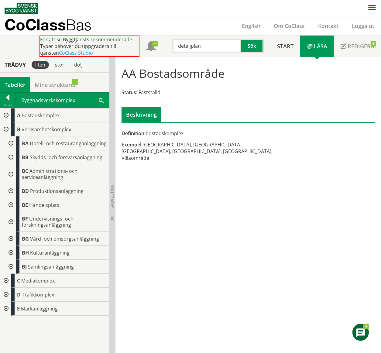
click at [12, 173] on div at bounding box center [10, 174] width 11 height 20
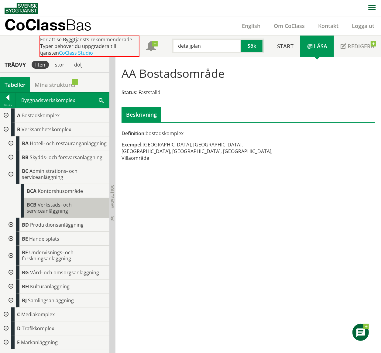
click at [48, 176] on span "Verkstads- och serviceanläggning" at bounding box center [49, 207] width 45 height 13
click at [46, 176] on span "Verkstads- och serviceanläggning" at bounding box center [49, 207] width 45 height 13
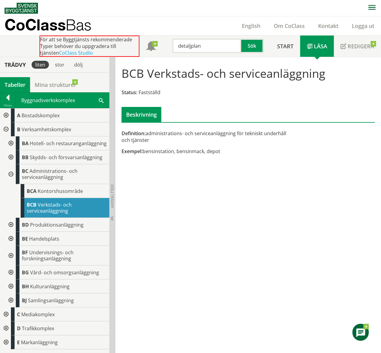
click at [10, 173] on div at bounding box center [10, 174] width 11 height 20
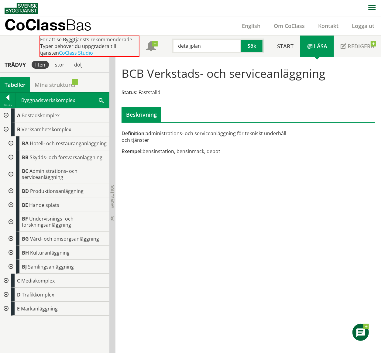
click at [12, 176] on div at bounding box center [10, 222] width 11 height 20
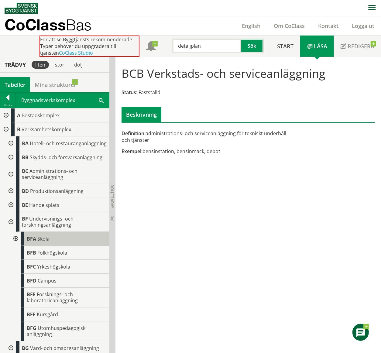
scroll to position [40, 0]
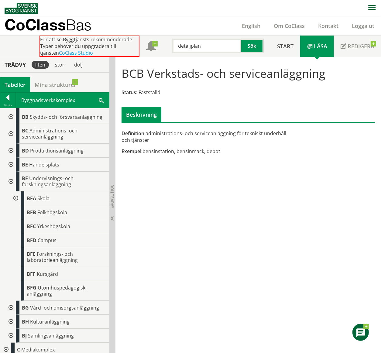
click at [11, 176] on div at bounding box center [10, 182] width 11 height 20
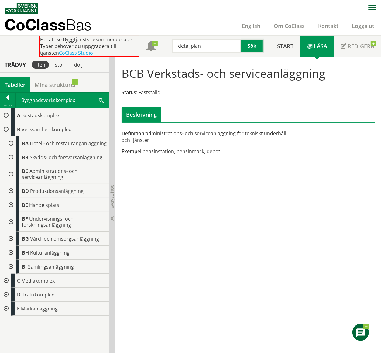
click at [13, 176] on div at bounding box center [10, 222] width 11 height 20
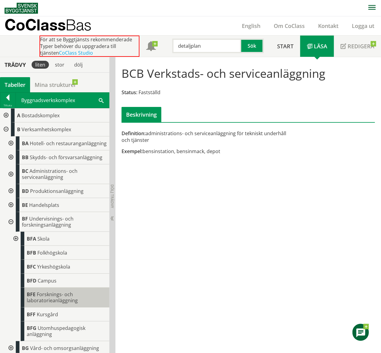
click at [66, 176] on span "Forsknings- och laboratorieanläggning" at bounding box center [52, 297] width 51 height 13
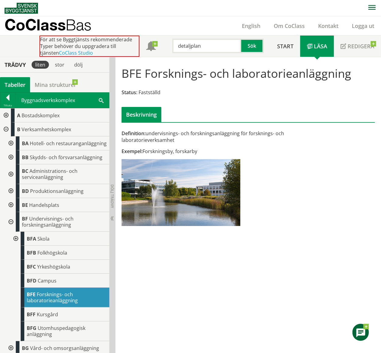
click at [10, 176] on div at bounding box center [10, 222] width 11 height 20
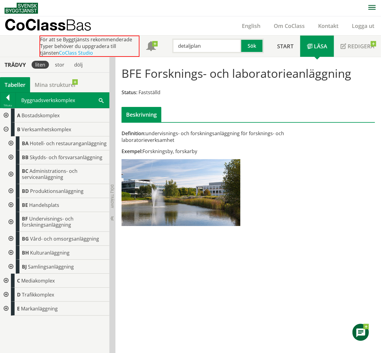
click at [10, 176] on div at bounding box center [10, 239] width 11 height 14
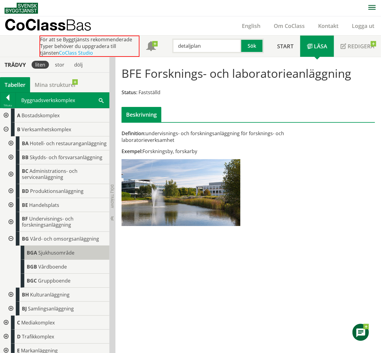
click at [56, 176] on span "Sjukhusområde" at bounding box center [56, 252] width 36 height 7
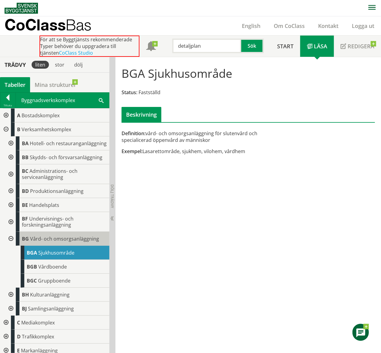
click at [68, 176] on span "Vård- och omsorgsanläggning" at bounding box center [64, 238] width 69 height 7
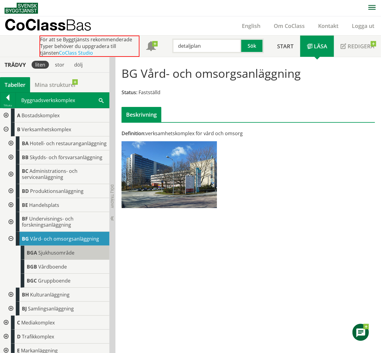
click at [56, 176] on span "Sjukhusområde" at bounding box center [56, 252] width 36 height 7
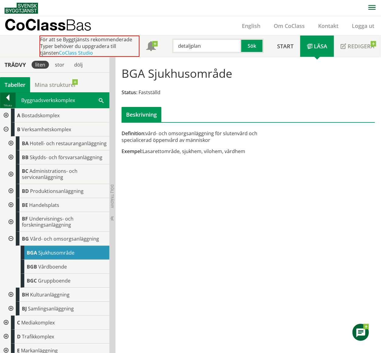
click at [9, 102] on div at bounding box center [7, 98] width 15 height 9
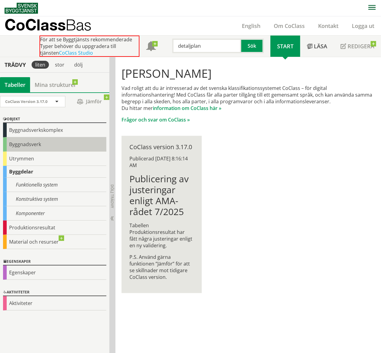
click at [33, 144] on div "Byggnadsverk" at bounding box center [54, 144] width 103 height 14
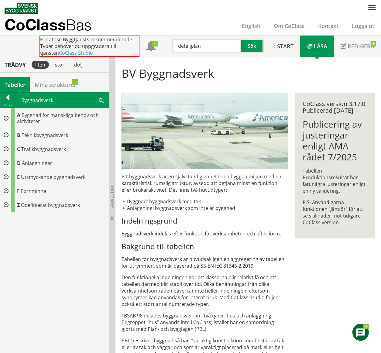
click at [4, 118] on div at bounding box center [5, 118] width 11 height 20
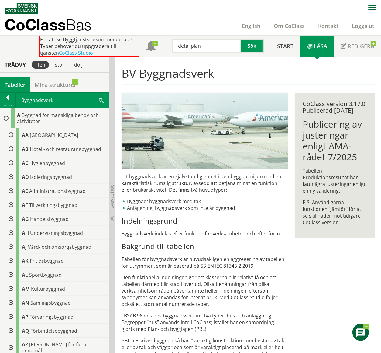
click at [12, 135] on div at bounding box center [10, 135] width 11 height 14
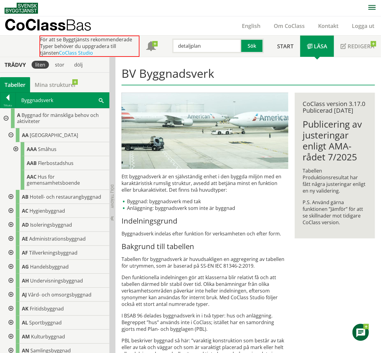
click at [12, 134] on div at bounding box center [10, 135] width 11 height 14
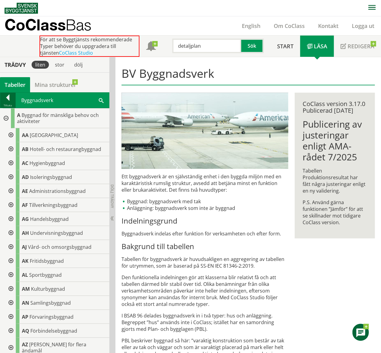
click at [12, 101] on div at bounding box center [7, 98] width 15 height 9
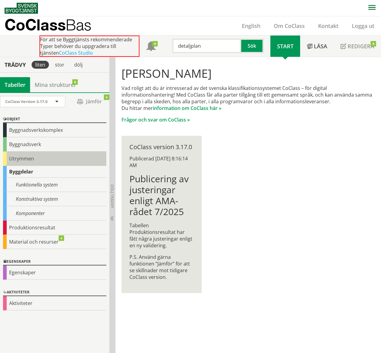
click at [24, 162] on div "Utrymmen" at bounding box center [54, 159] width 103 height 14
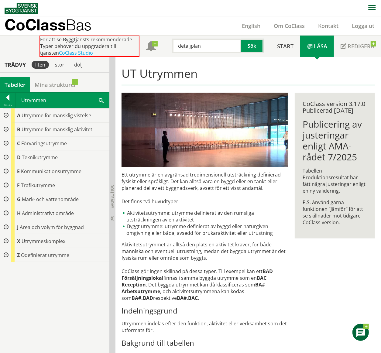
click at [5, 176] on div at bounding box center [5, 213] width 11 height 14
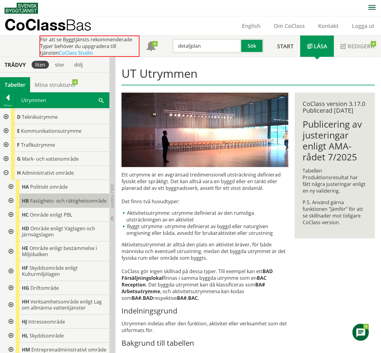
scroll to position [81, 0]
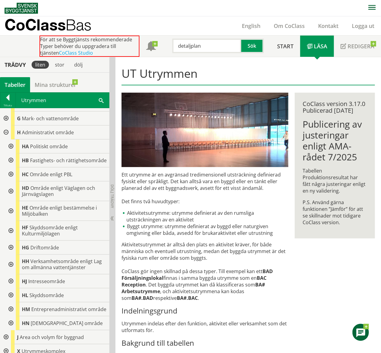
click at [10, 176] on div at bounding box center [10, 281] width 11 height 14
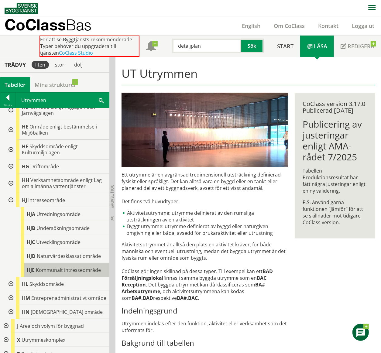
scroll to position [181, 0]
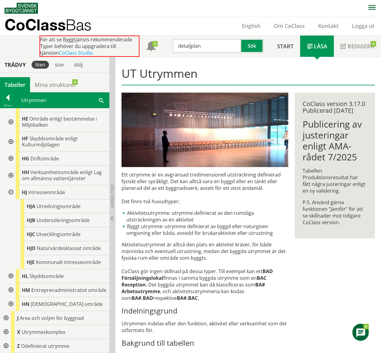
click at [12, 176] on div at bounding box center [10, 290] width 11 height 14
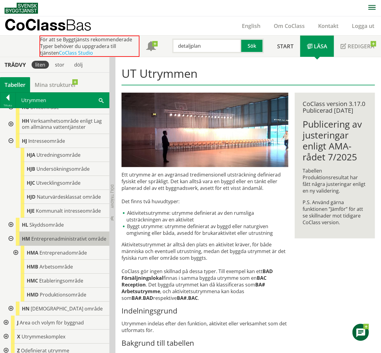
scroll to position [237, 0]
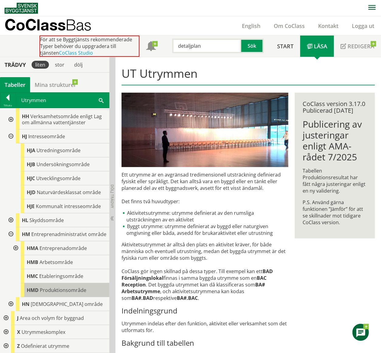
click at [59, 176] on span "Produktionsområde" at bounding box center [63, 290] width 46 height 7
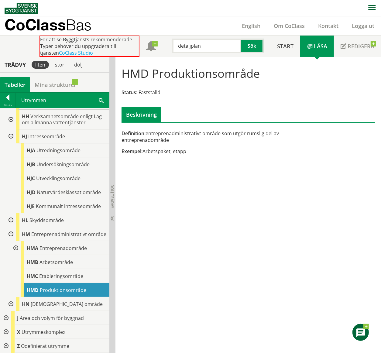
click at [10, 176] on div at bounding box center [10, 234] width 11 height 14
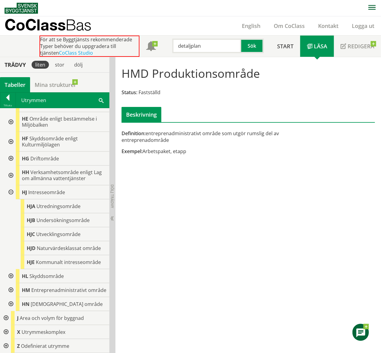
click at [10, 176] on div at bounding box center [10, 192] width 11 height 14
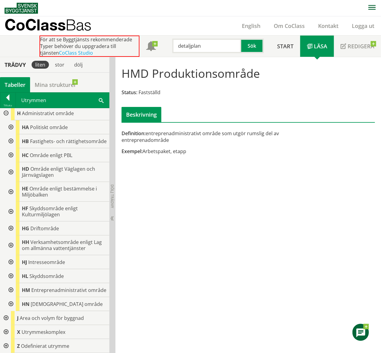
scroll to position [111, 0]
click at [212, 44] on input "detaljplan" at bounding box center [206, 46] width 69 height 15
type input "d"
click at [201, 69] on div "betjäningsområde" at bounding box center [205, 68] width 63 height 9
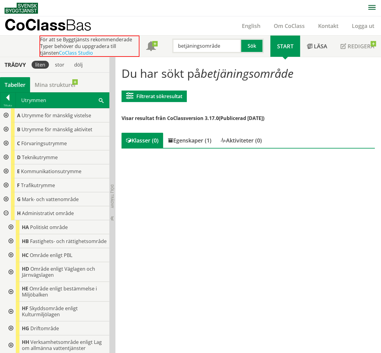
type input "betjäningsområde"
click at [6, 176] on div at bounding box center [5, 213] width 11 height 14
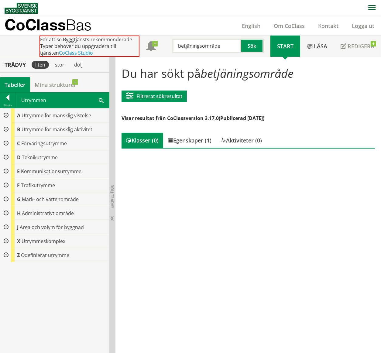
click at [5, 176] on div at bounding box center [5, 241] width 11 height 14
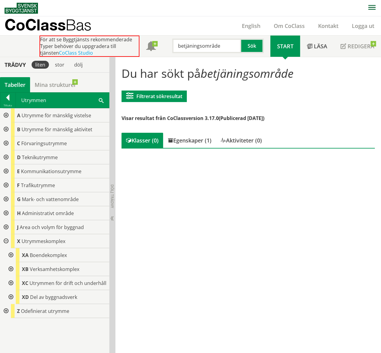
click at [12, 176] on div at bounding box center [10, 269] width 11 height 14
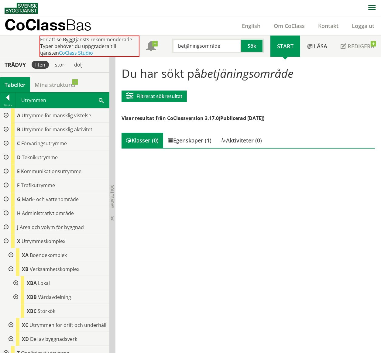
click at [10, 176] on div at bounding box center [10, 269] width 11 height 14
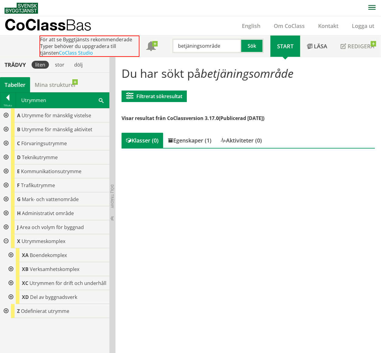
click at [7, 176] on div at bounding box center [5, 241] width 11 height 14
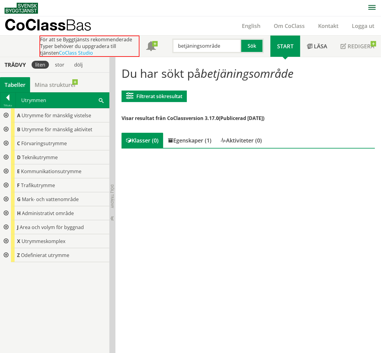
click at [7, 176] on div at bounding box center [5, 213] width 11 height 14
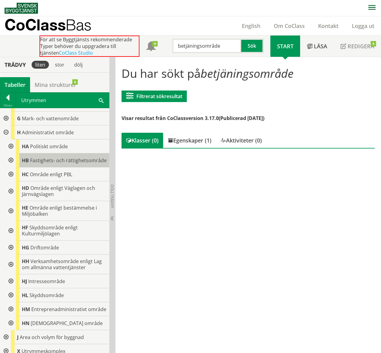
scroll to position [111, 0]
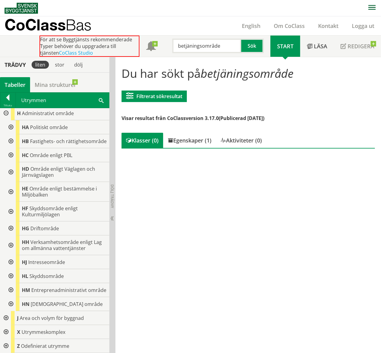
click at [12, 176] on div at bounding box center [10, 228] width 11 height 14
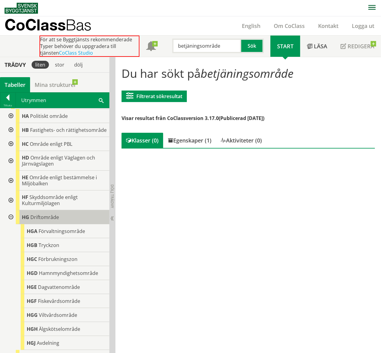
click at [52, 176] on div "HG Driftområde" at bounding box center [63, 217] width 94 height 14
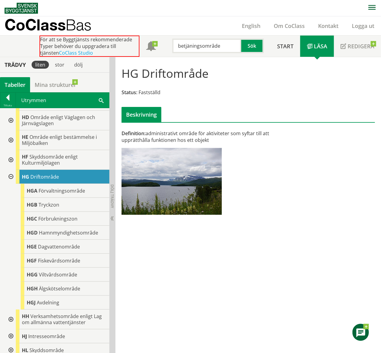
scroll to position [192, 0]
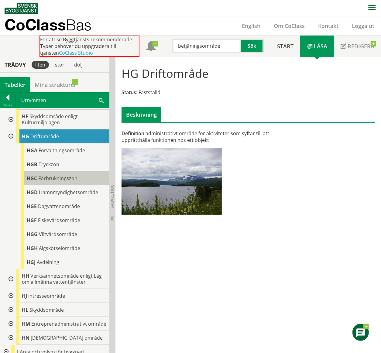
click at [57, 176] on span "Förbrukningszon" at bounding box center [57, 178] width 39 height 7
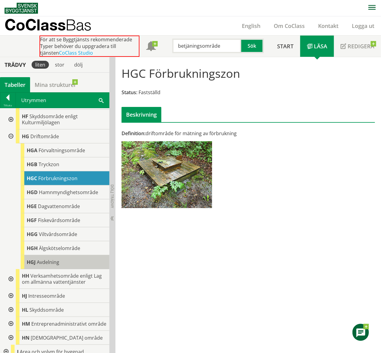
click at [56, 176] on span "Avdelning" at bounding box center [48, 262] width 22 height 7
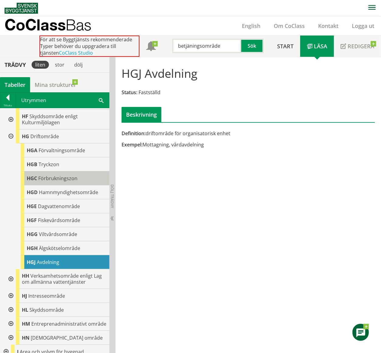
click at [46, 176] on span "Förbrukningszon" at bounding box center [57, 178] width 39 height 7
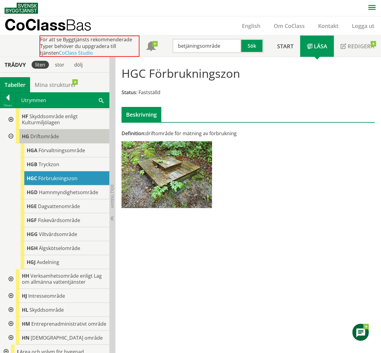
click at [48, 140] on span "Driftområde" at bounding box center [44, 136] width 29 height 7
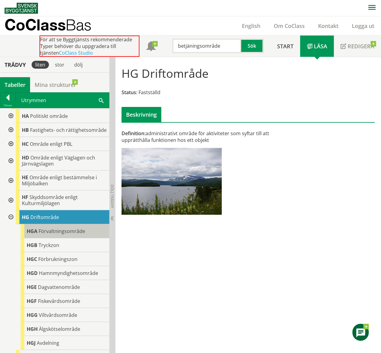
scroll to position [30, 0]
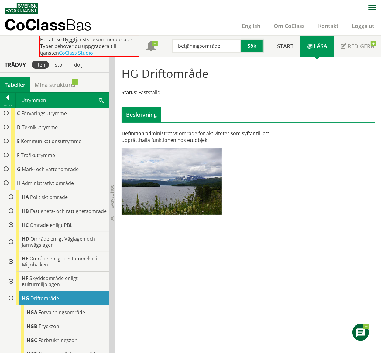
click at [10, 176] on div at bounding box center [10, 211] width 11 height 14
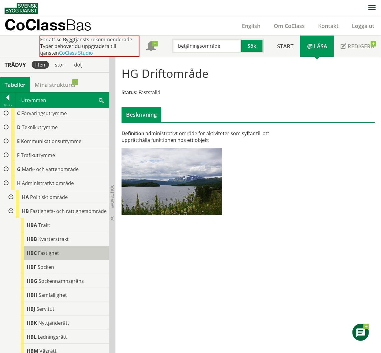
click at [39, 176] on div "HBC Fastighet" at bounding box center [65, 253] width 89 height 14
click at [41, 176] on span "Fastighet" at bounding box center [48, 253] width 21 height 7
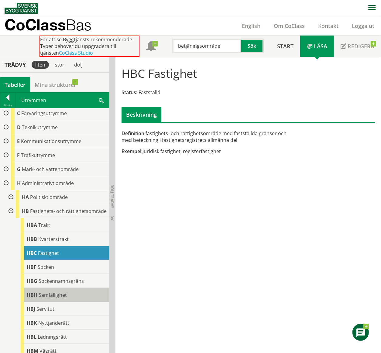
scroll to position [70, 0]
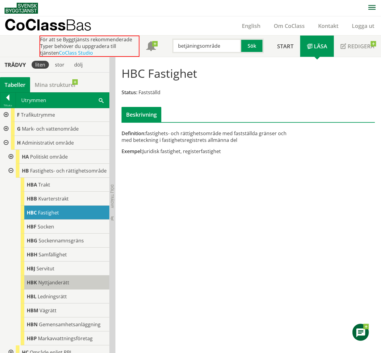
click at [63, 176] on span "Nyttjanderätt" at bounding box center [53, 282] width 31 height 7
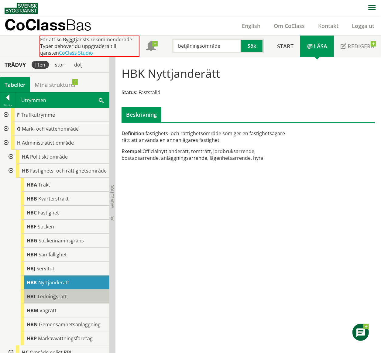
click at [68, 176] on div "HBL Ledningsrätt" at bounding box center [65, 296] width 89 height 14
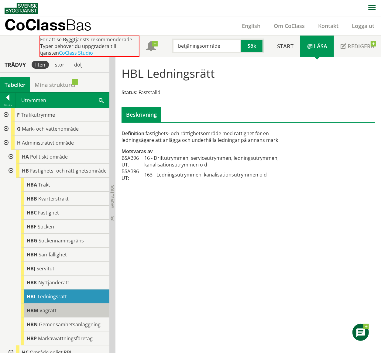
click at [49, 176] on span "Vägrätt" at bounding box center [47, 310] width 17 height 7
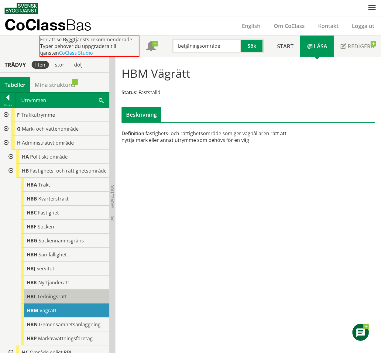
click at [72, 176] on div "HBL Ledningsrätt" at bounding box center [65, 296] width 89 height 14
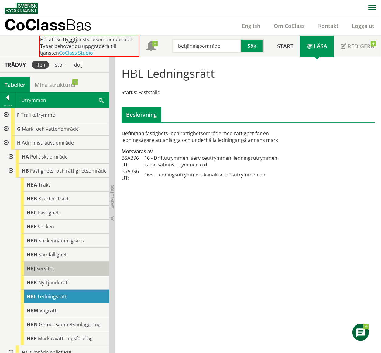
click at [49, 176] on div "HBJ Servitut" at bounding box center [65, 268] width 89 height 14
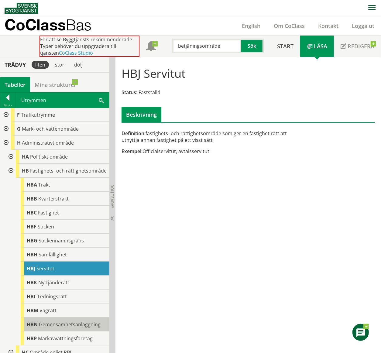
click at [46, 176] on span "Gemensamhetsanläggning" at bounding box center [70, 324] width 62 height 7
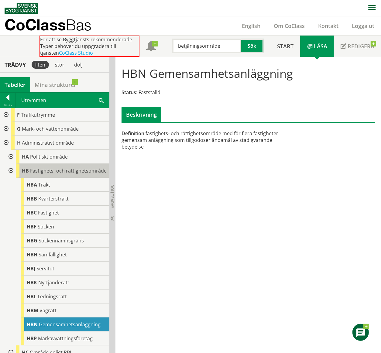
click at [73, 171] on div "HB Fastighets- och rättighetsområde" at bounding box center [63, 171] width 94 height 14
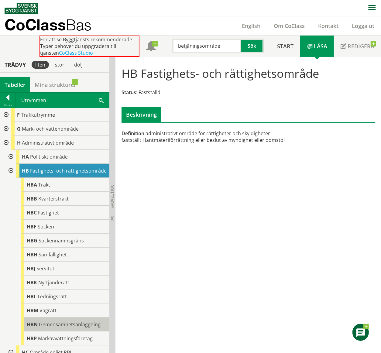
click at [83, 176] on span "Gemensamhetsanläggning" at bounding box center [70, 324] width 62 height 7
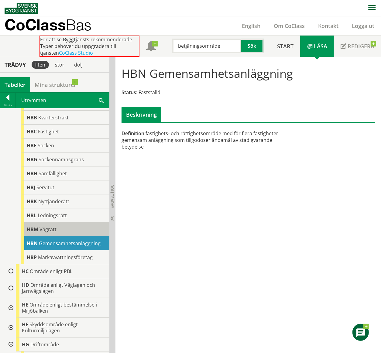
scroll to position [111, 0]
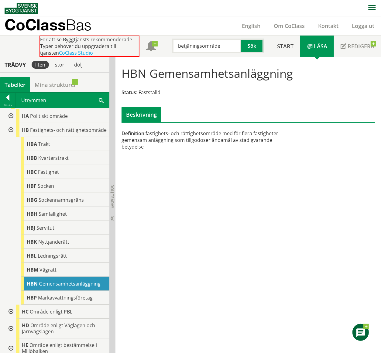
click at [11, 132] on div at bounding box center [10, 130] width 11 height 14
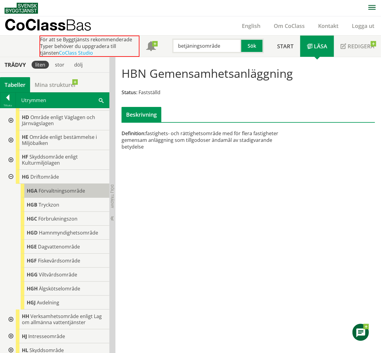
scroll to position [192, 0]
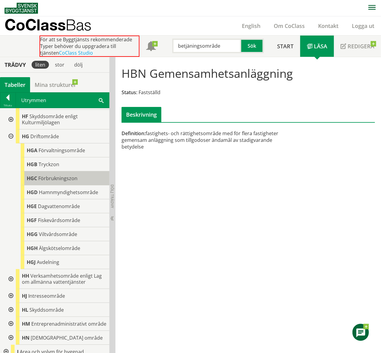
click at [51, 176] on span "Förbrukningszon" at bounding box center [57, 178] width 39 height 7
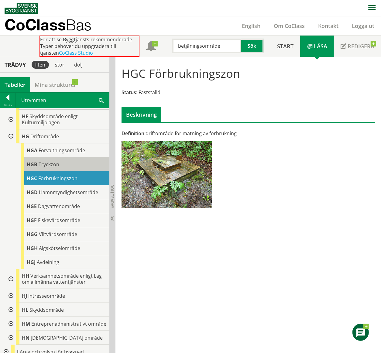
click at [50, 168] on span "Tryckzon" at bounding box center [49, 164] width 21 height 7
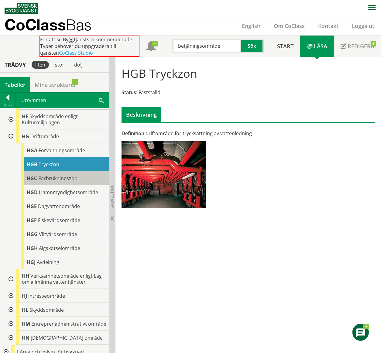
click at [56, 176] on span "Förbrukningszon" at bounding box center [57, 178] width 39 height 7
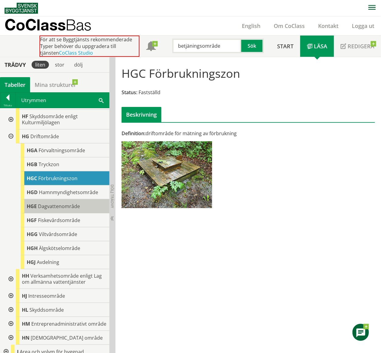
click at [46, 176] on span "Dagvattenområde" at bounding box center [59, 206] width 42 height 7
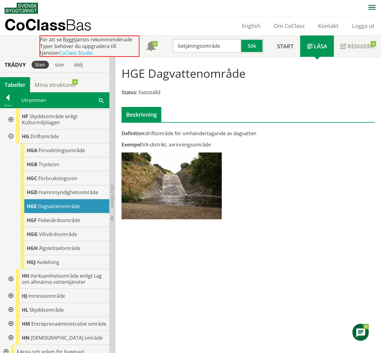
click at [11, 142] on div at bounding box center [10, 136] width 11 height 14
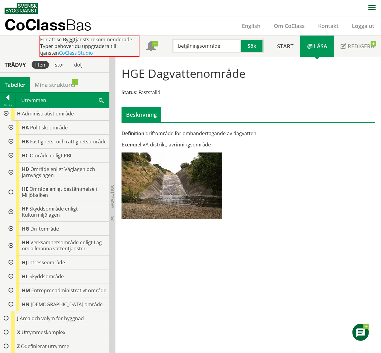
click at [13, 135] on div at bounding box center [10, 142] width 11 height 14
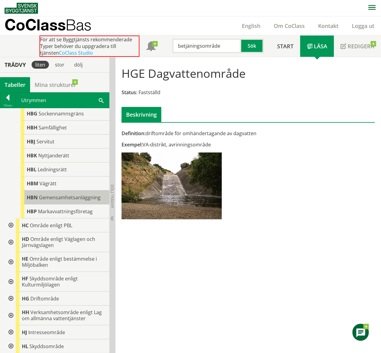
scroll to position [117, 0]
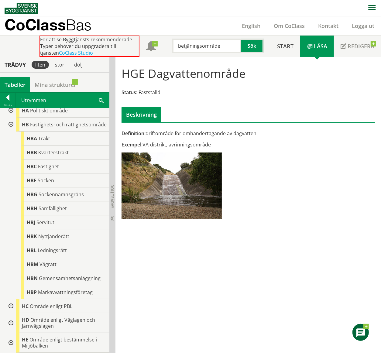
click at [10, 124] on div at bounding box center [10, 125] width 11 height 14
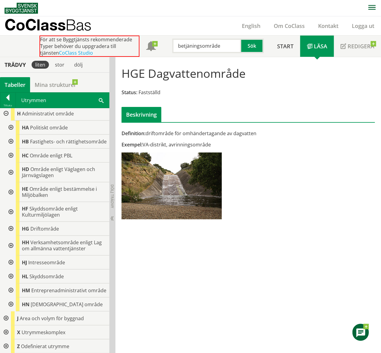
scroll to position [111, 0]
click at [13, 176] on div at bounding box center [10, 246] width 11 height 20
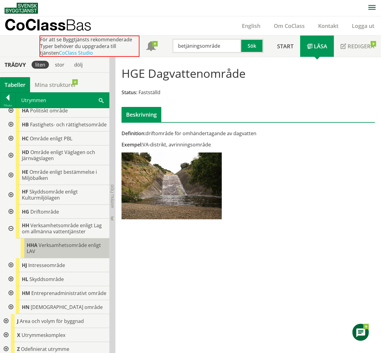
click at [52, 176] on div "HHA Verksamhetsområde enligt LAV" at bounding box center [65, 248] width 89 height 20
click at [8, 176] on div at bounding box center [10, 229] width 11 height 20
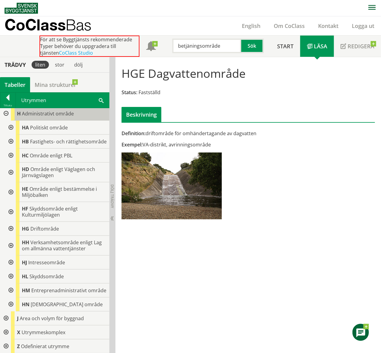
scroll to position [30, 0]
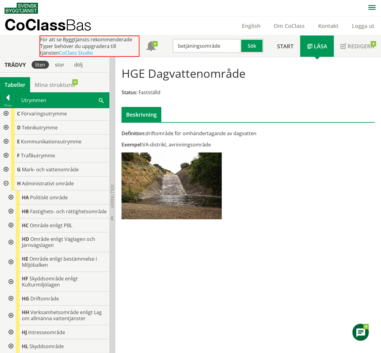
click at [7, 176] on div at bounding box center [5, 183] width 11 height 14
